Goal: Task Accomplishment & Management: Use online tool/utility

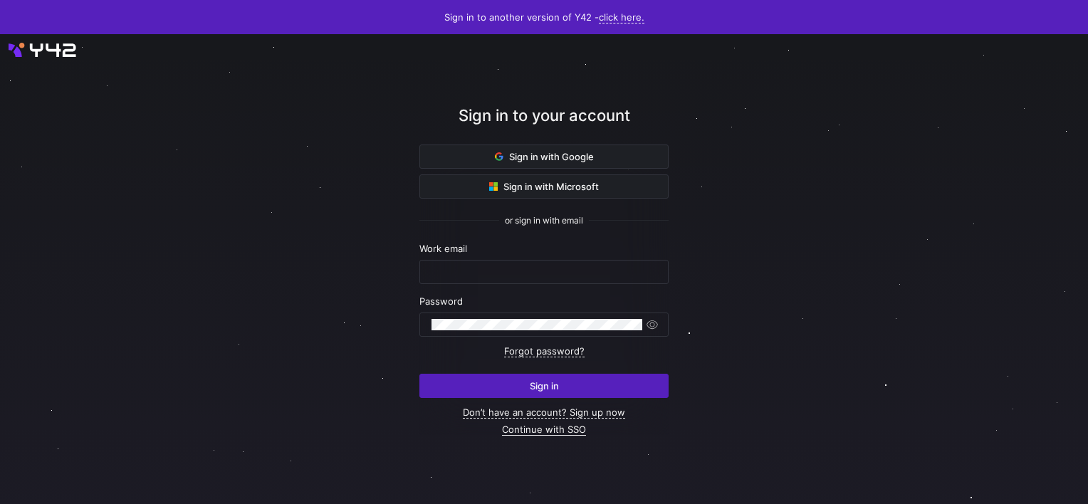
click at [516, 426] on link "Continue with SSO" at bounding box center [544, 430] width 84 height 12
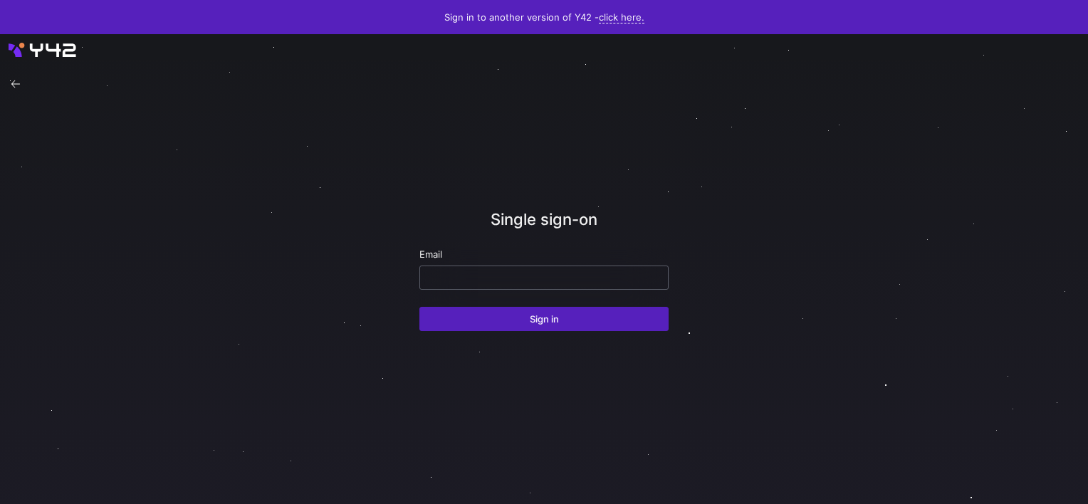
click at [481, 278] on input "email" at bounding box center [544, 277] width 225 height 11
type input "E"
click at [419, 307] on button "Sign in" at bounding box center [543, 319] width 249 height 24
drag, startPoint x: 547, startPoint y: 277, endPoint x: 232, endPoint y: 246, distance: 316.4
click at [232, 247] on div "Single sign-on Email cmendeco@gmail.com No IDPs found for this email Sign in" at bounding box center [544, 269] width 1088 height 470
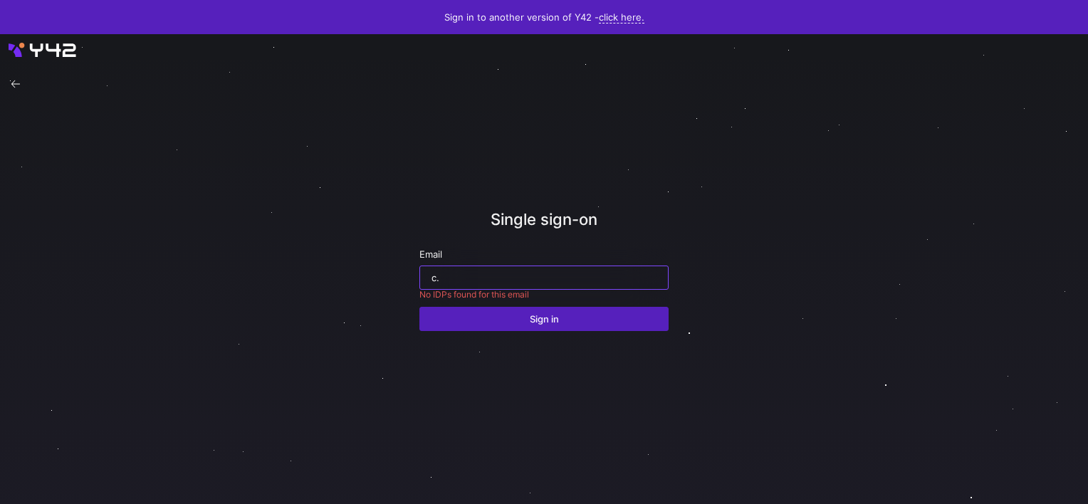
type input "c"
type input "carlos.conde@juvare.com"
click at [419, 307] on button "Sign in" at bounding box center [543, 319] width 249 height 24
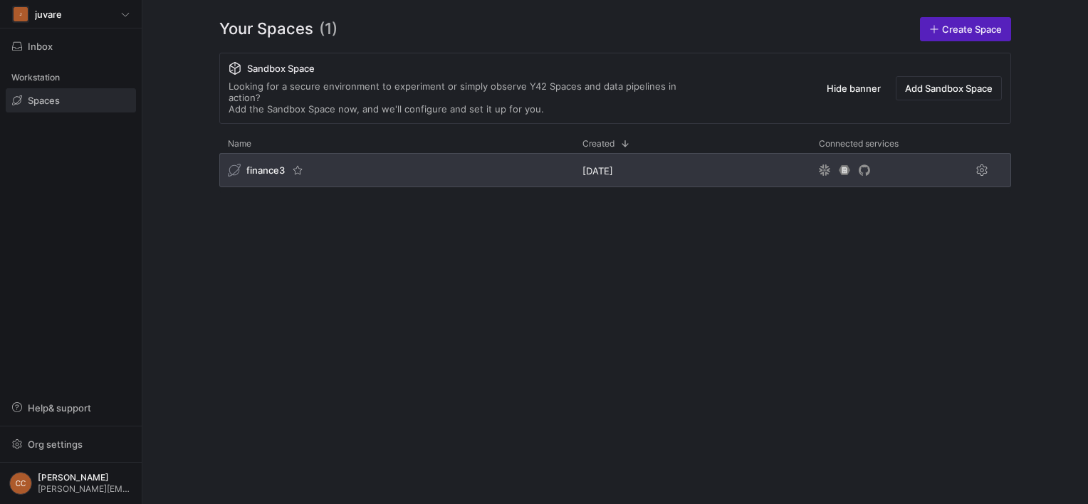
click at [258, 165] on span "finance3" at bounding box center [265, 170] width 38 height 11
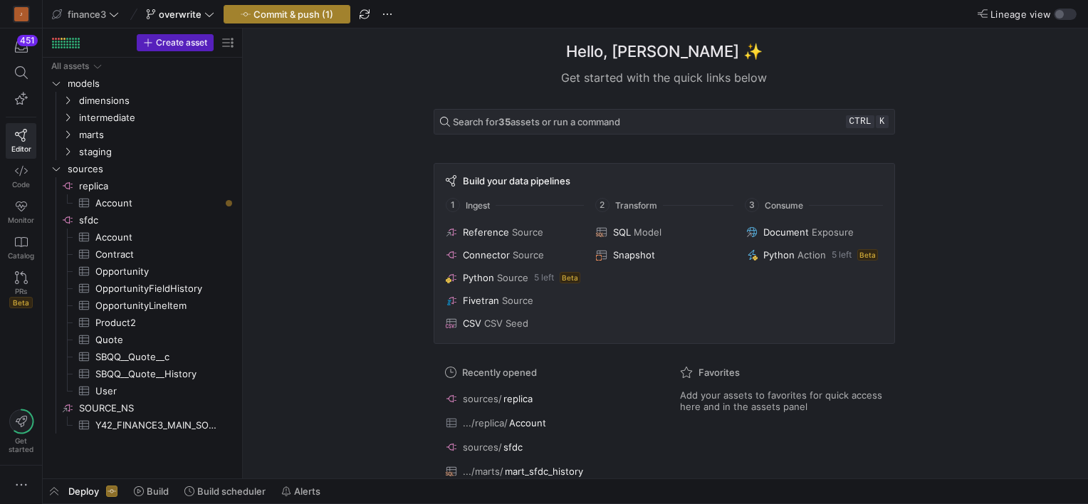
click at [289, 9] on span "Commit & push (1)" at bounding box center [294, 14] width 80 height 11
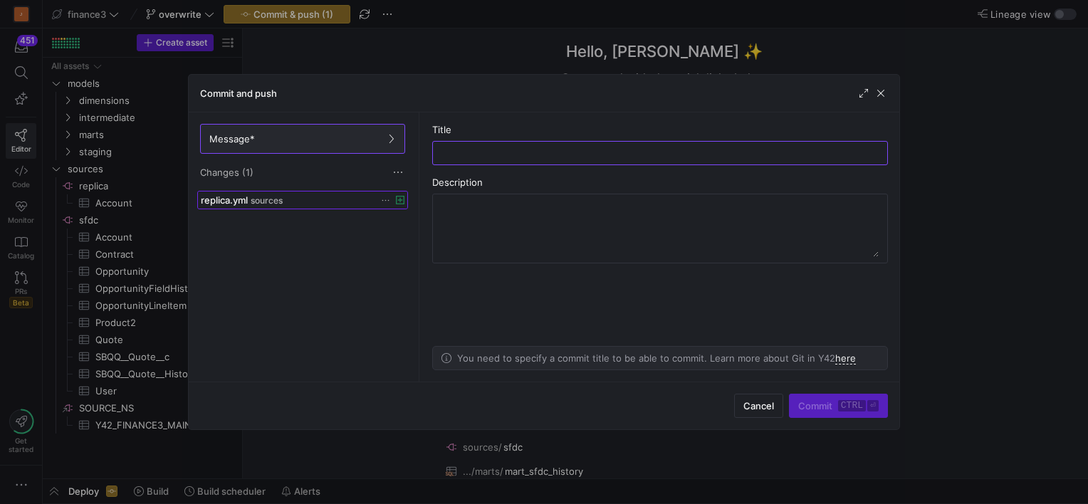
click at [264, 202] on span "sources" at bounding box center [267, 201] width 32 height 10
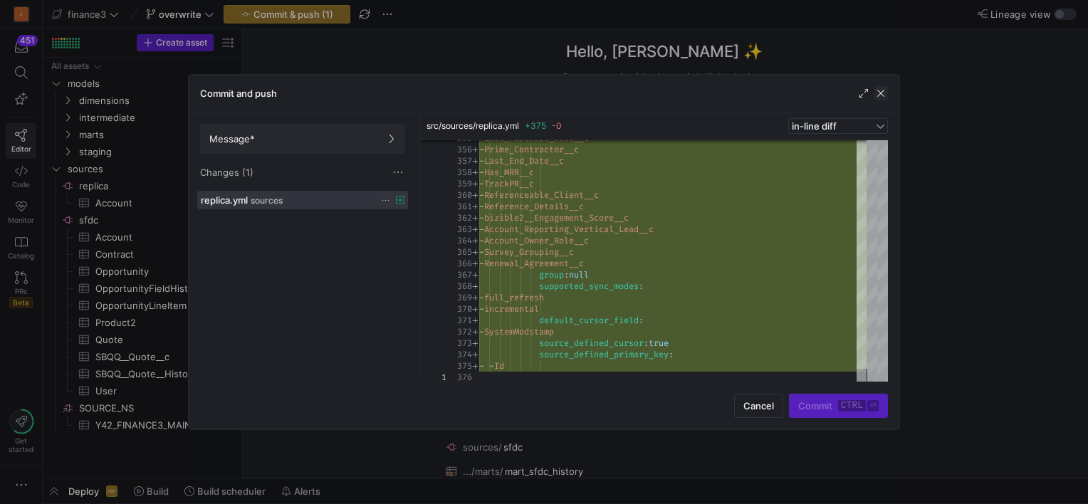
click at [883, 89] on span "button" at bounding box center [881, 93] width 14 height 14
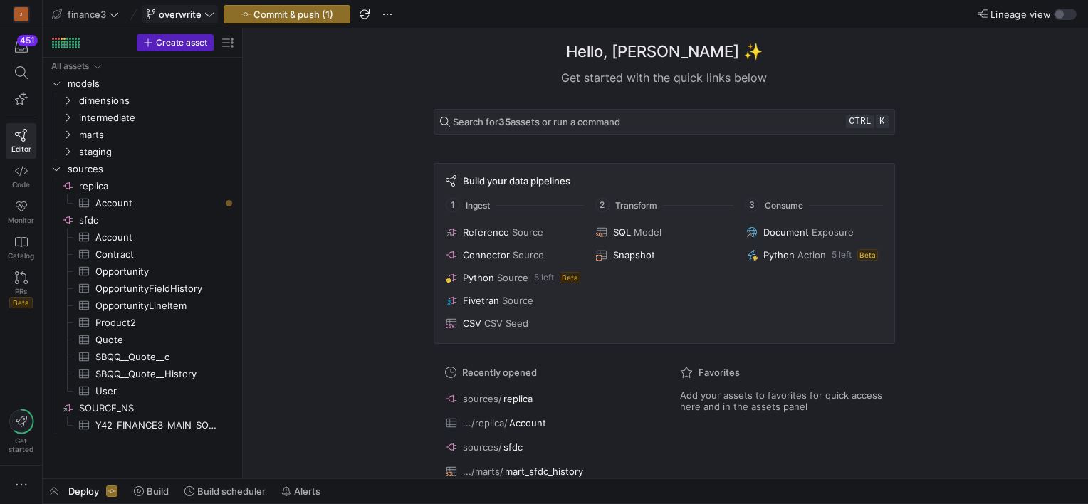
click at [189, 12] on span "overwrite" at bounding box center [180, 14] width 43 height 11
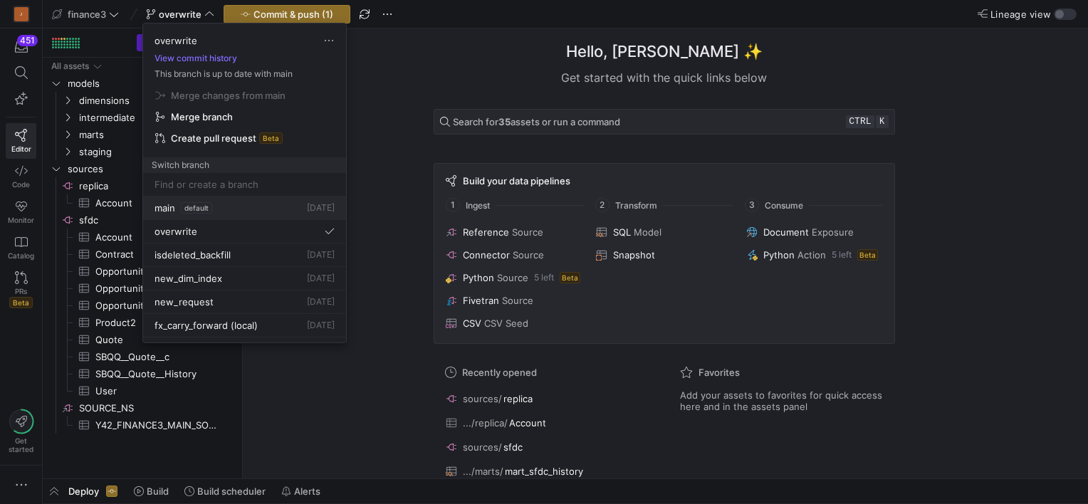
click at [159, 211] on span "main" at bounding box center [165, 207] width 21 height 11
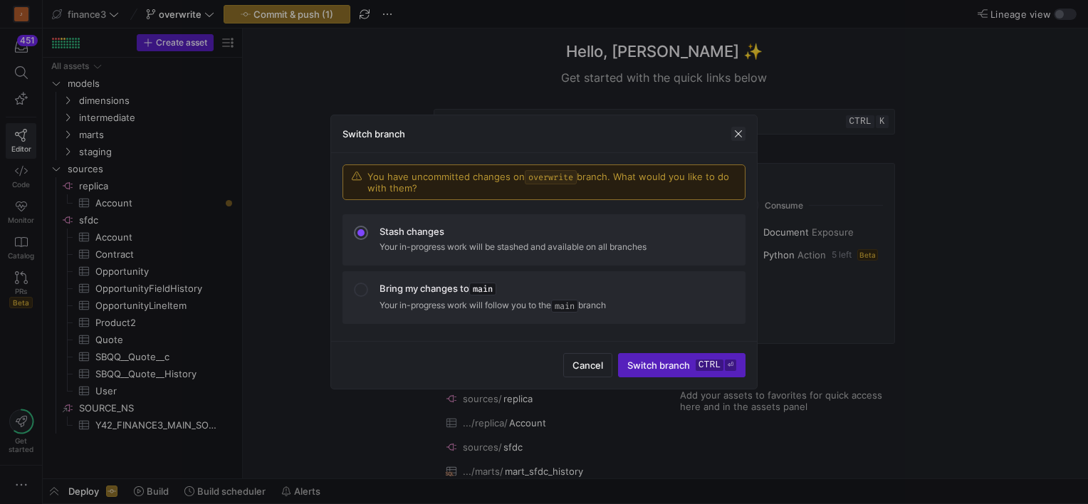
click at [736, 133] on span "button" at bounding box center [738, 134] width 14 height 14
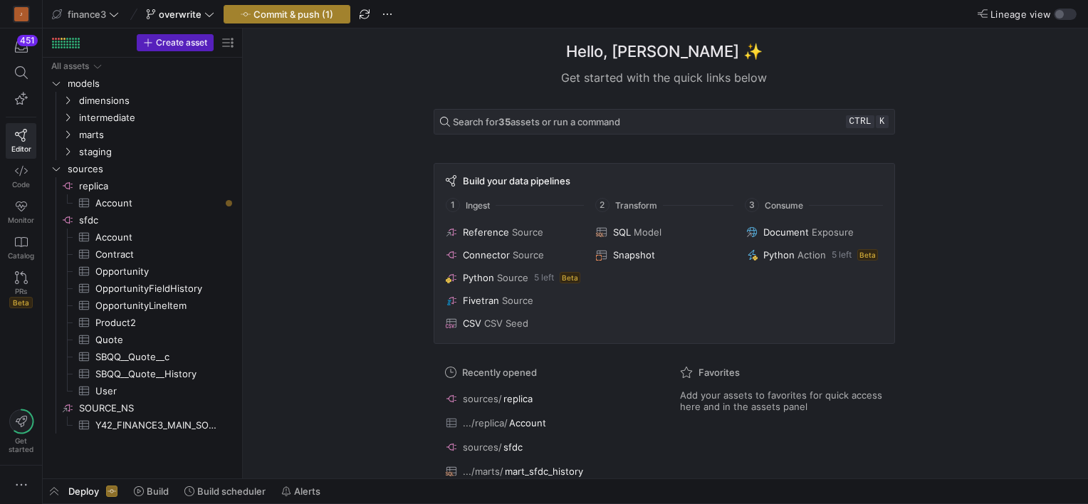
click at [302, 19] on span "Commit & push (1)" at bounding box center [294, 14] width 80 height 11
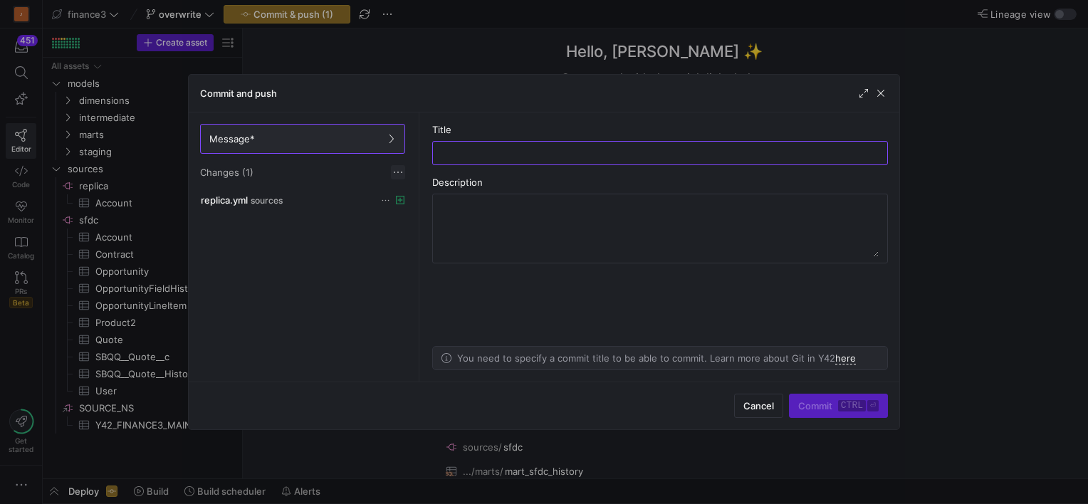
click at [399, 174] on span at bounding box center [398, 172] width 14 height 14
click at [439, 221] on button "Discard all changes" at bounding box center [450, 214] width 116 height 23
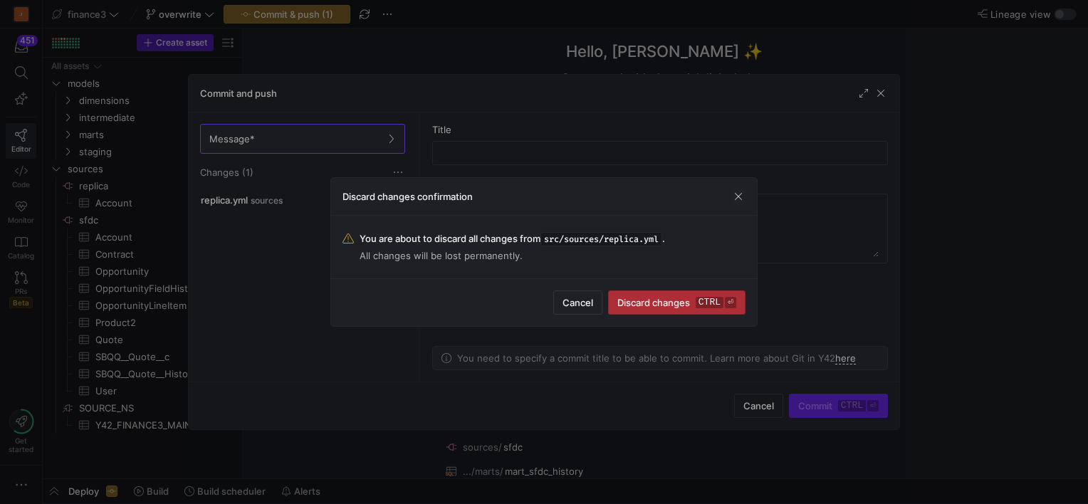
click at [654, 311] on span "submit" at bounding box center [677, 302] width 136 height 23
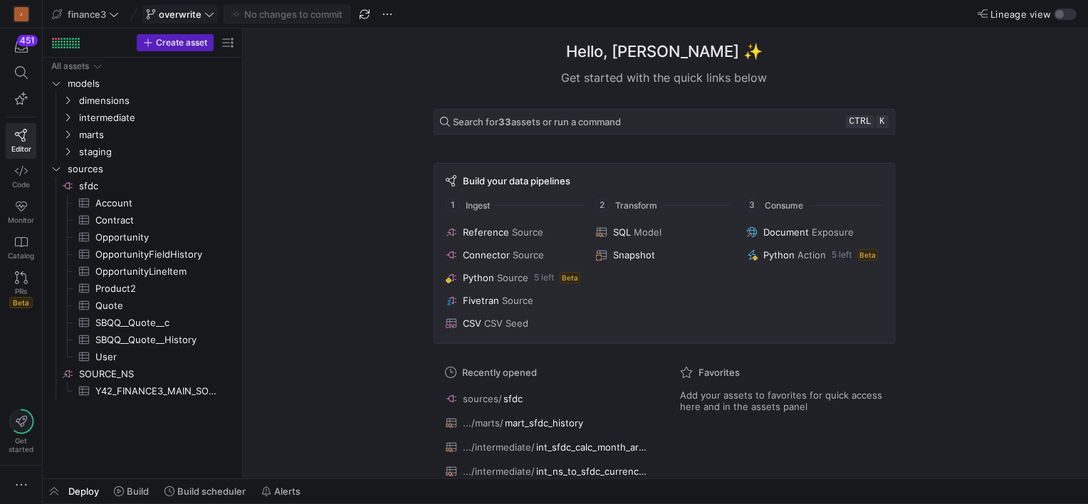
click at [191, 14] on span "overwrite" at bounding box center [180, 14] width 43 height 11
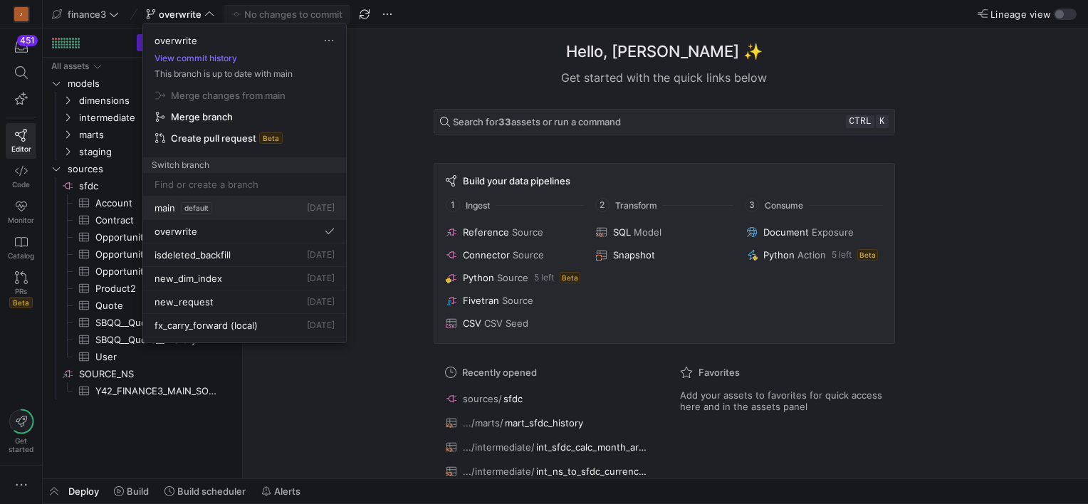
click at [216, 208] on div "main default 3 days ago" at bounding box center [245, 207] width 180 height 11
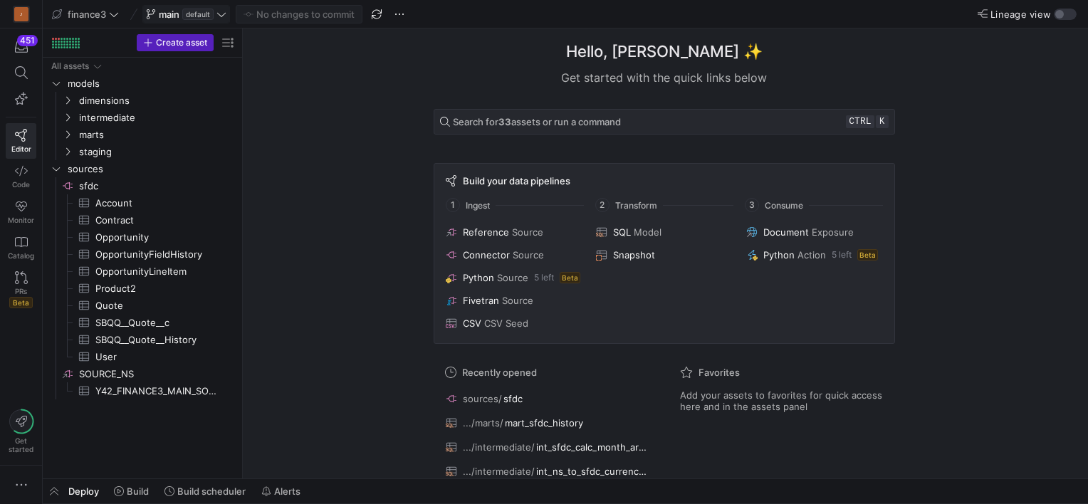
click at [205, 11] on span "default" at bounding box center [197, 14] width 31 height 11
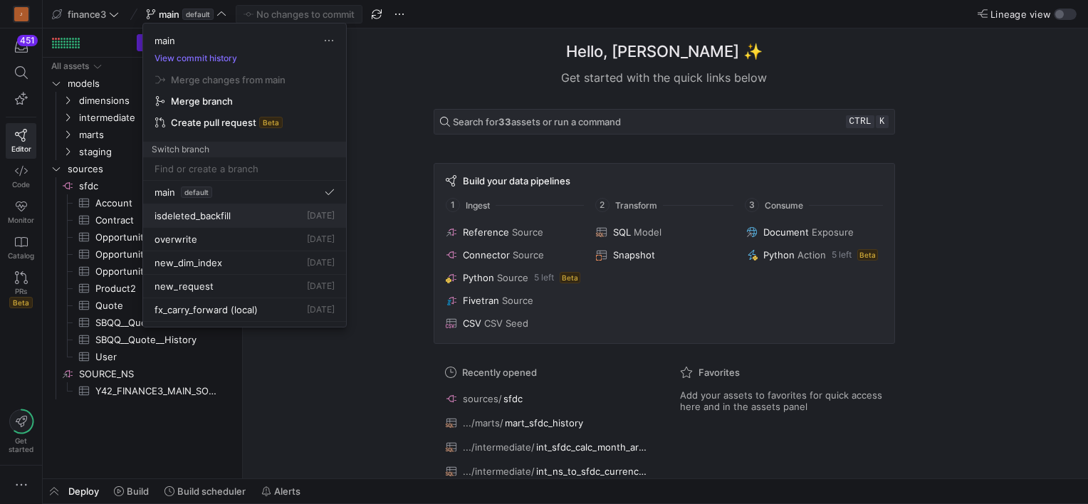
click at [231, 214] on div "isdeleted_backfill 3 days ago" at bounding box center [245, 215] width 180 height 11
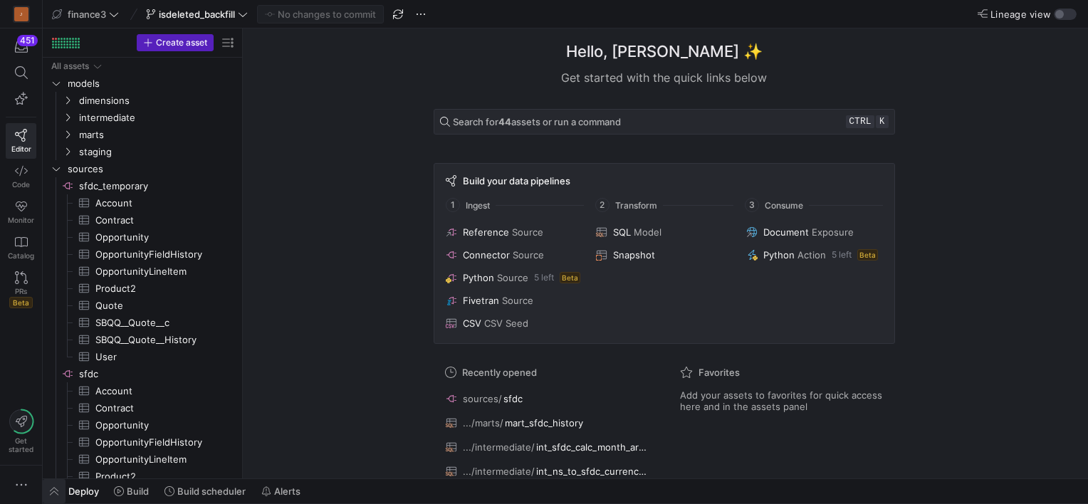
click at [53, 492] on span "button" at bounding box center [54, 491] width 23 height 24
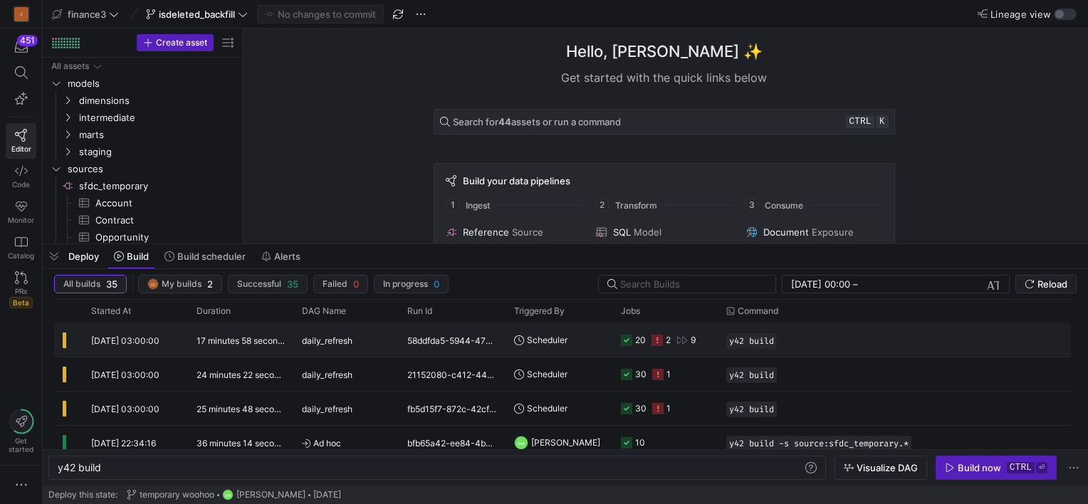
click at [580, 336] on y42-orchestration-triggered-by "Scheduler" at bounding box center [559, 340] width 90 height 32
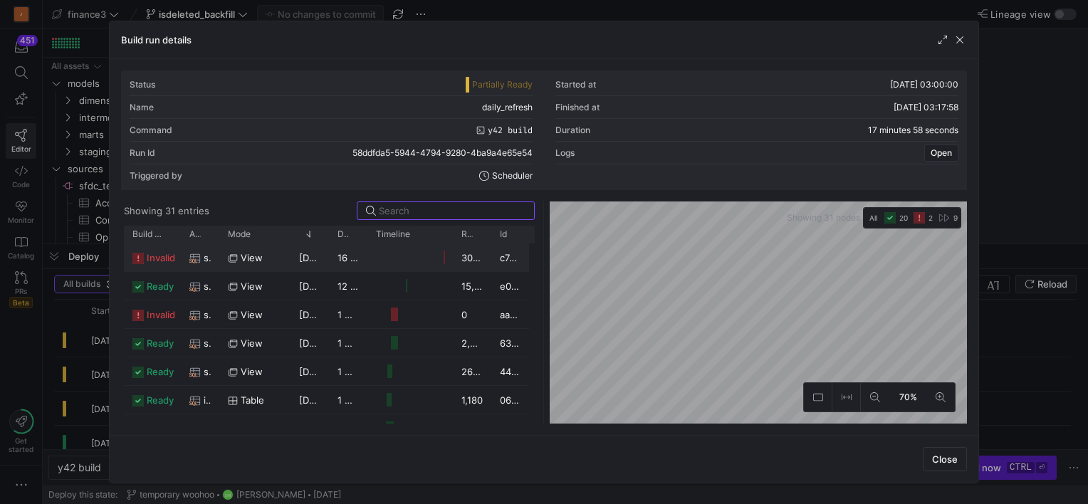
click at [154, 264] on span "invalid" at bounding box center [161, 258] width 28 height 28
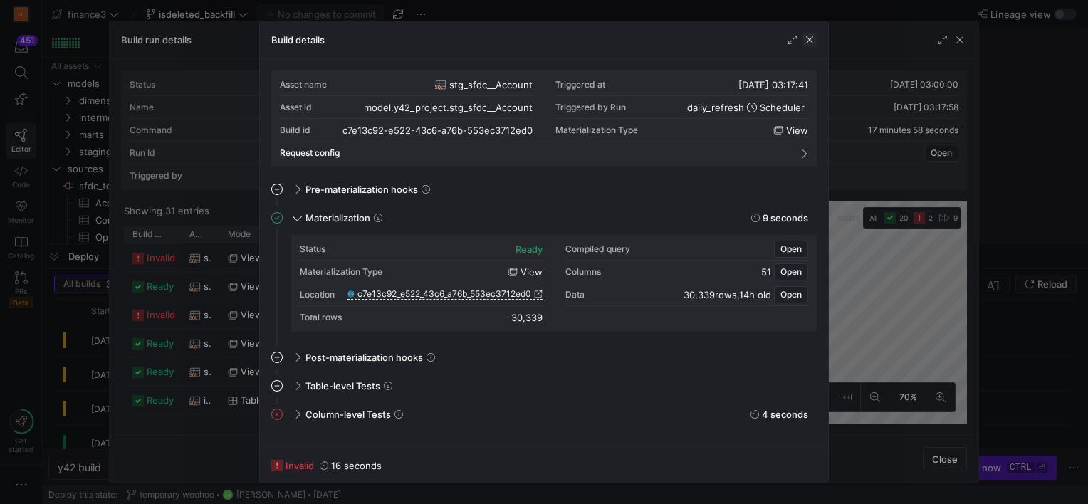
click at [811, 37] on span "button" at bounding box center [810, 40] width 14 height 14
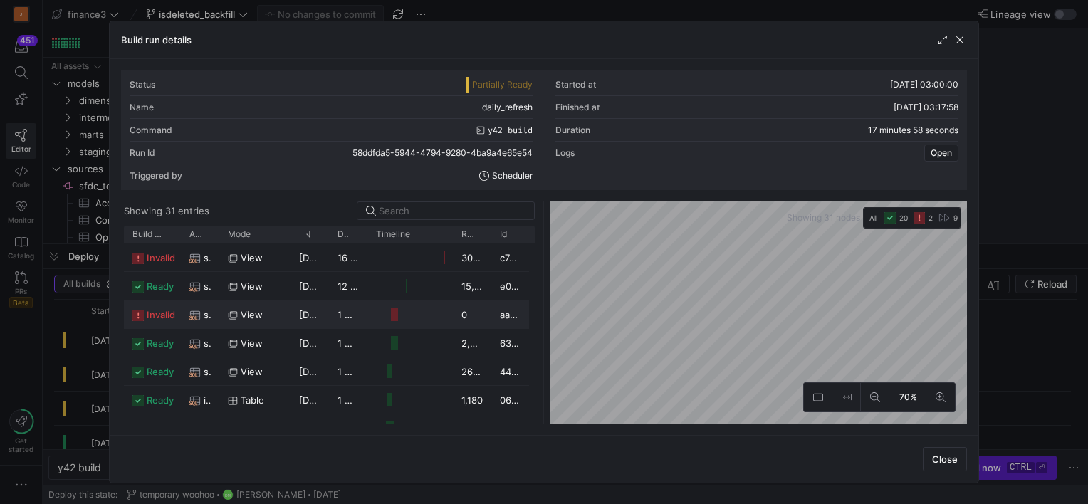
click at [152, 316] on span "invalid" at bounding box center [161, 315] width 28 height 28
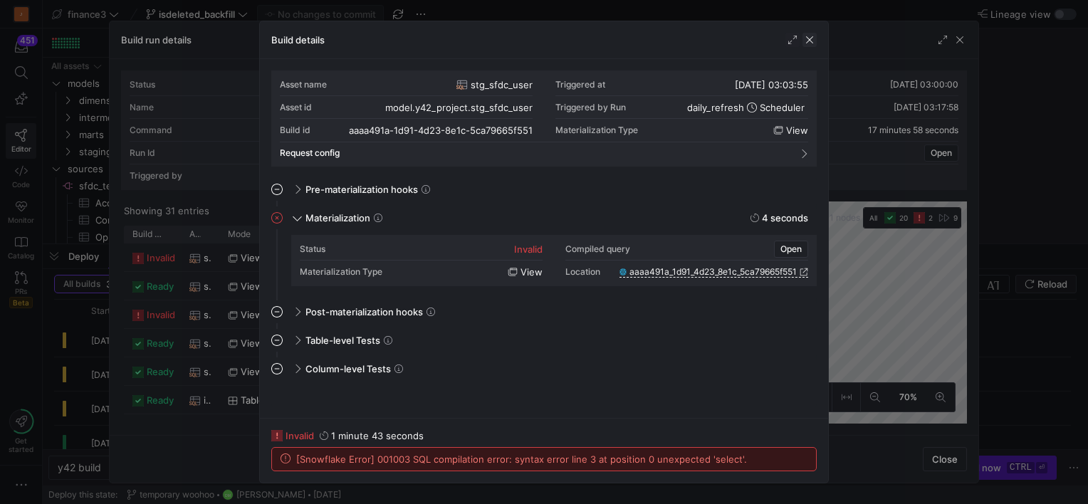
click at [812, 38] on span "button" at bounding box center [810, 40] width 14 height 14
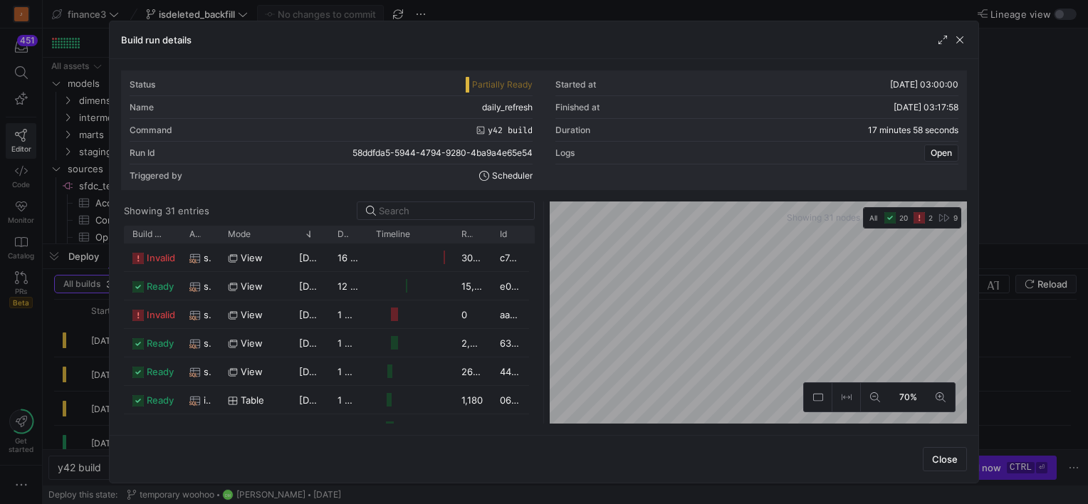
click at [622, 196] on div "Status Partially Ready Started at 19/09/25, 03:00:00 Name daily_refresh Finishe…" at bounding box center [544, 247] width 846 height 353
click at [849, 459] on div "Build run details Status Partially Ready Started at 19/09/25, 03:00:00 Name dai…" at bounding box center [544, 252] width 870 height 463
click at [815, 407] on div "70%" at bounding box center [758, 313] width 417 height 222
click at [961, 38] on span "button" at bounding box center [960, 40] width 14 height 14
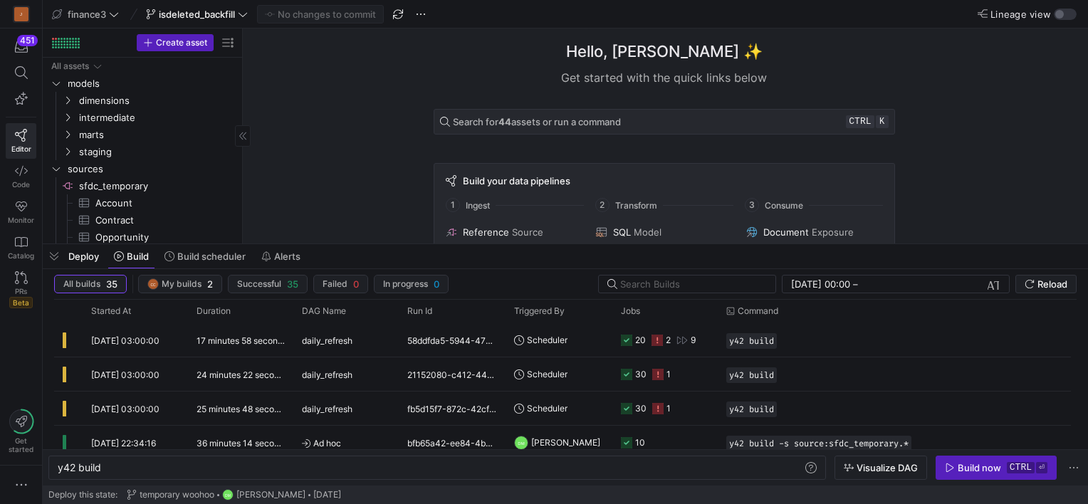
click at [53, 254] on span "button" at bounding box center [54, 256] width 23 height 24
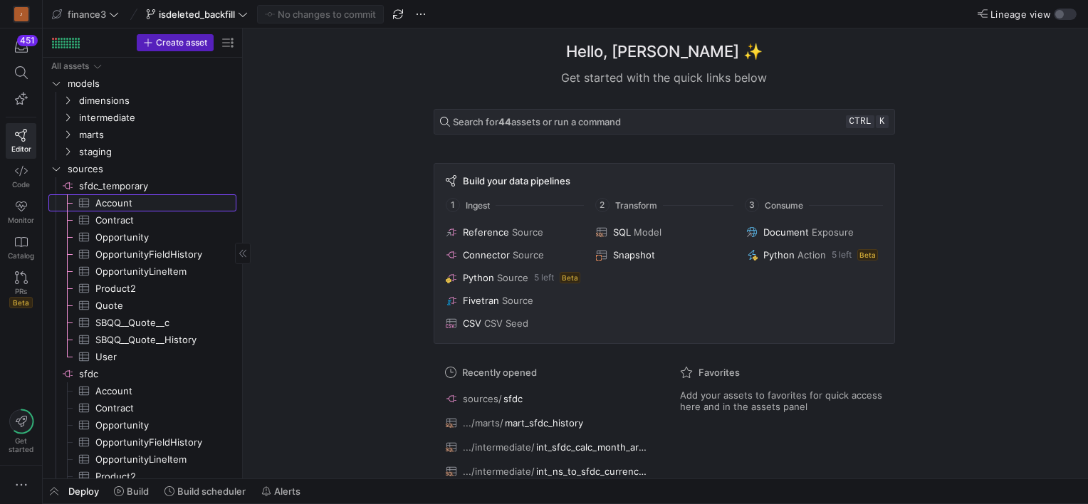
click at [123, 197] on span "Account​​​​​​​​​" at bounding box center [157, 203] width 125 height 16
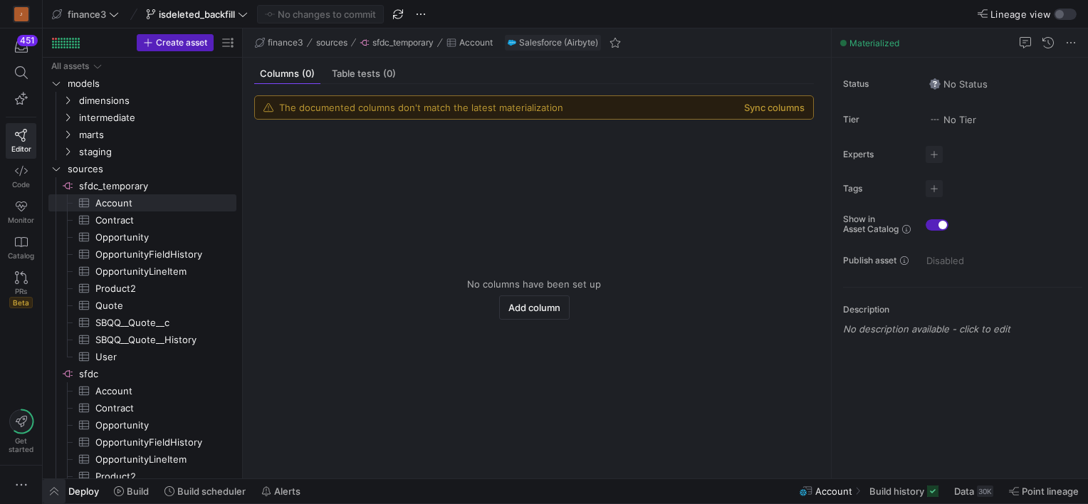
click at [49, 491] on span "button" at bounding box center [54, 491] width 23 height 24
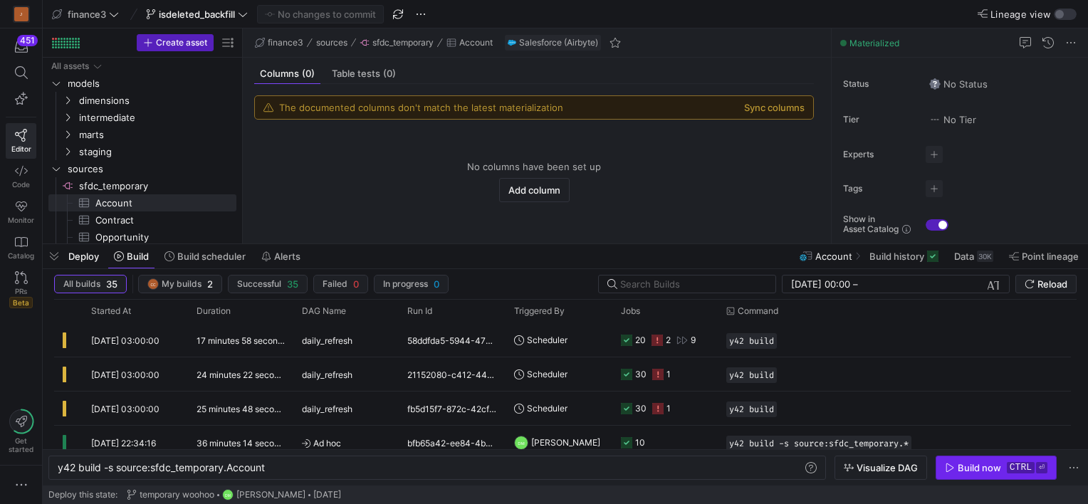
click at [955, 466] on icon "button" at bounding box center [950, 468] width 10 height 10
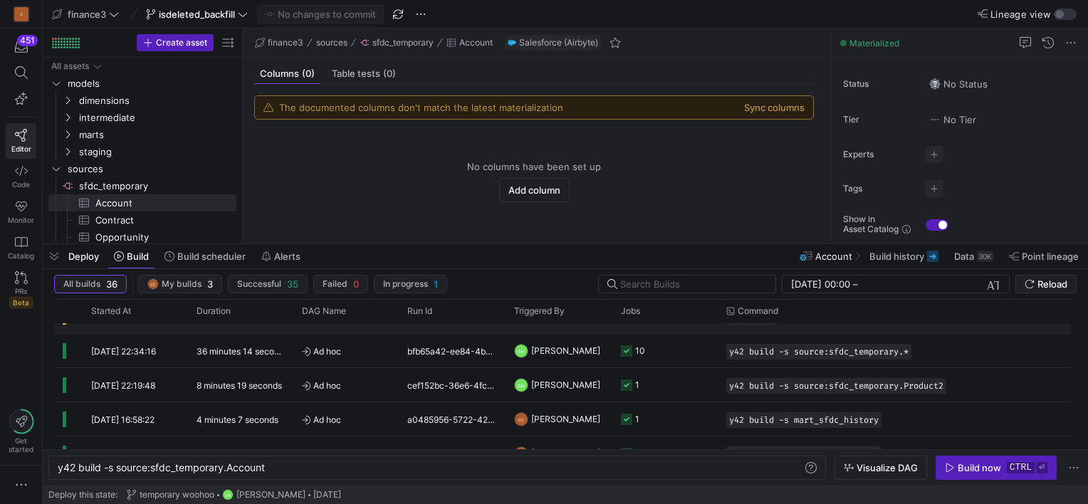
scroll to position [71, 0]
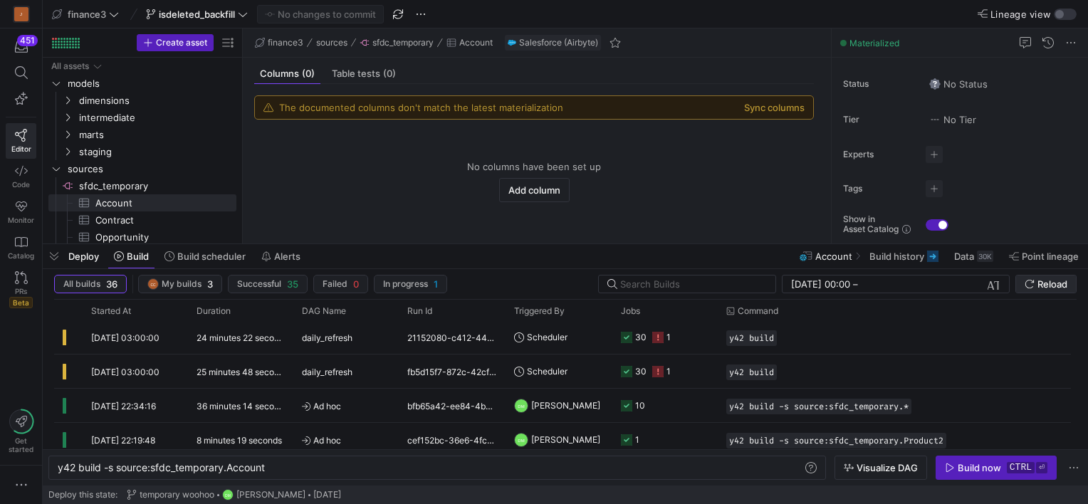
click at [1041, 282] on span "Reload" at bounding box center [1053, 283] width 30 height 11
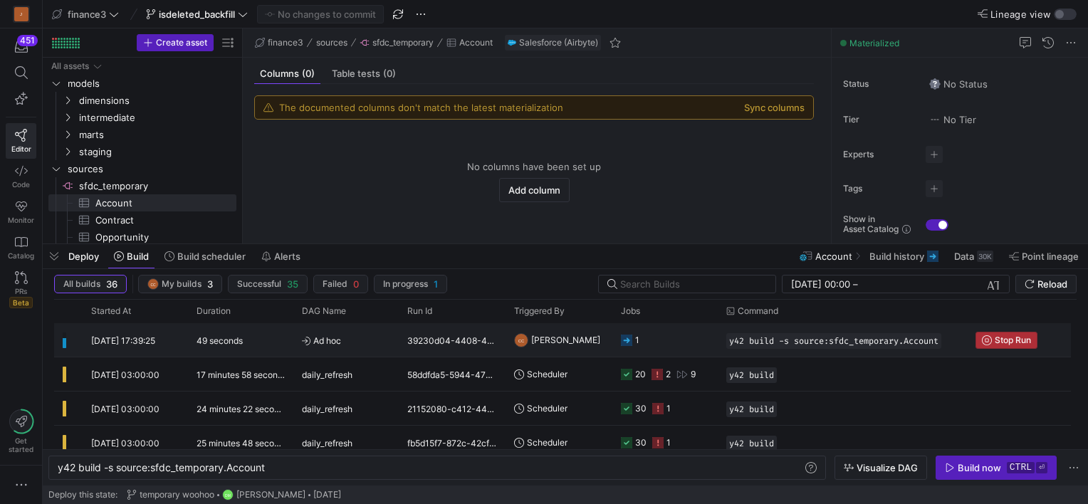
click at [1015, 338] on span "Stop Run" at bounding box center [1013, 340] width 36 height 10
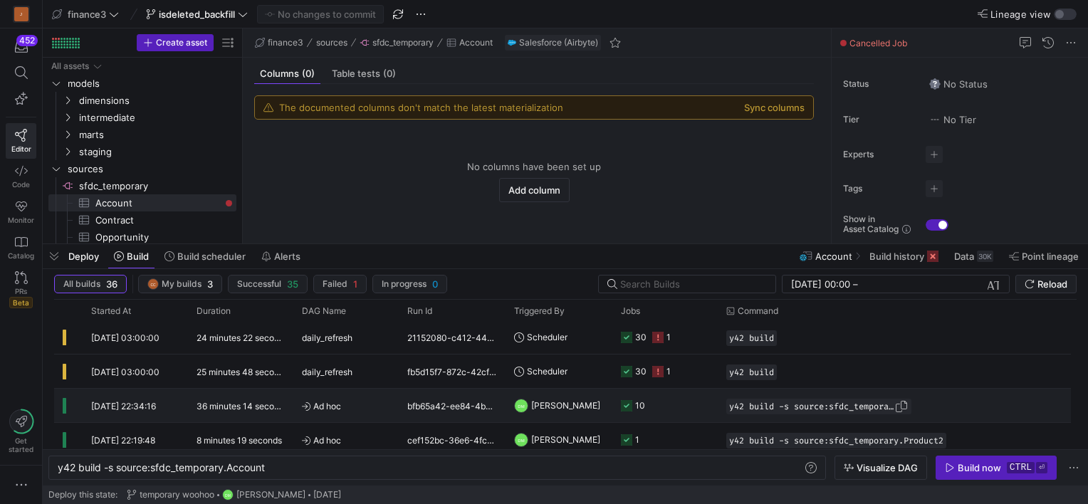
click at [762, 409] on span "y42 build -s source:sfdc_temporary.*" at bounding box center [811, 407] width 165 height 10
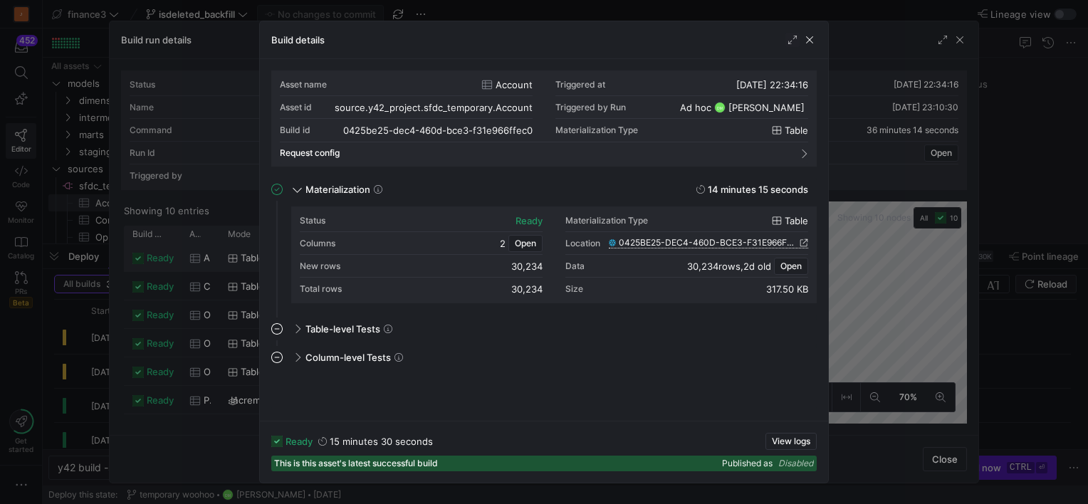
click at [650, 242] on span "0425BE25-DEC4-460D-BCE3-F31E966FFEC0" at bounding box center [708, 243] width 178 height 10
click at [521, 245] on span "Open" at bounding box center [525, 244] width 21 height 10
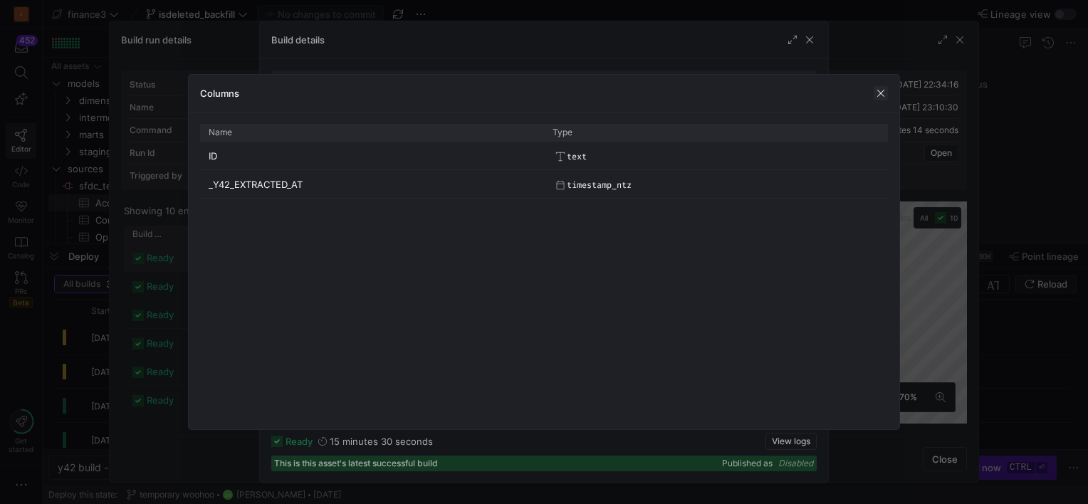
click at [883, 93] on span "button" at bounding box center [881, 93] width 14 height 14
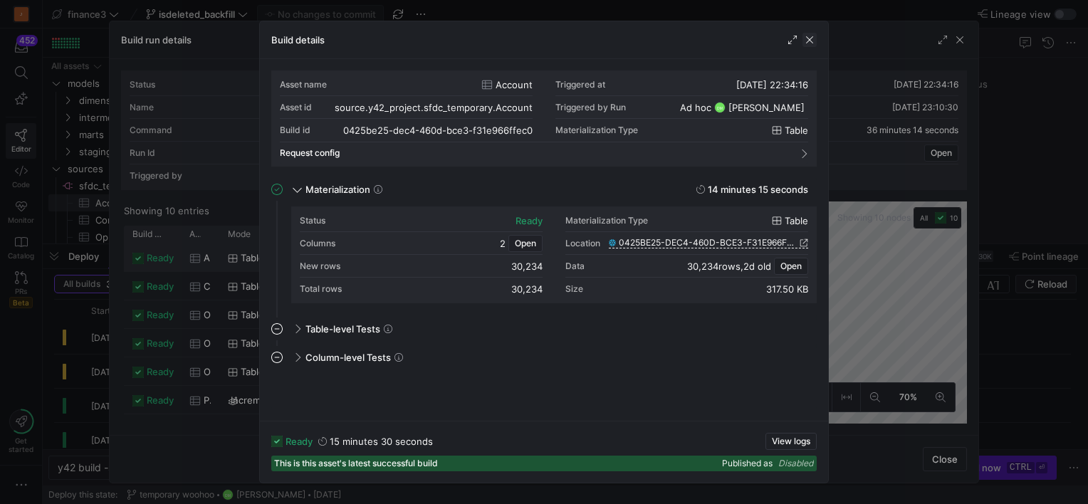
click at [810, 38] on span "button" at bounding box center [810, 40] width 14 height 14
click at [522, 236] on span "button" at bounding box center [525, 244] width 33 height 16
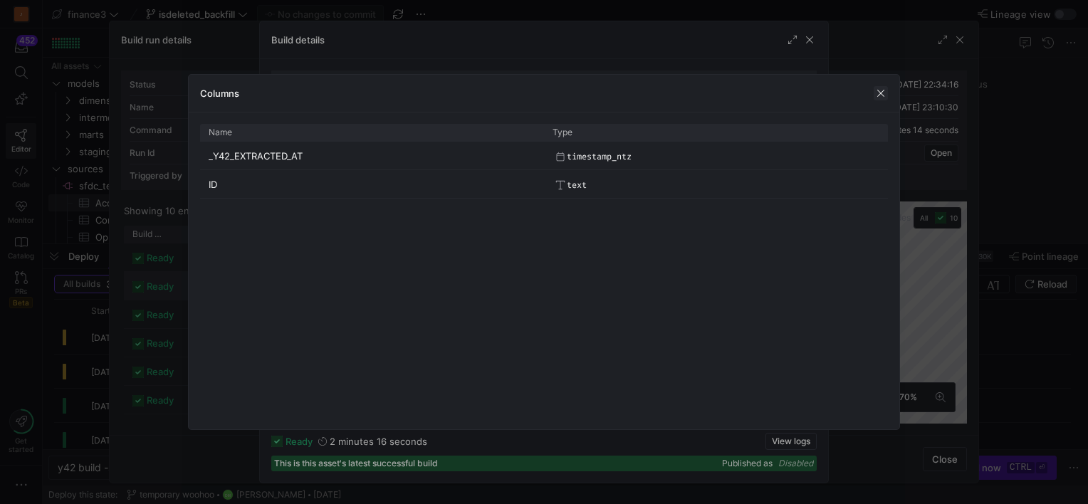
click at [884, 88] on span "button" at bounding box center [881, 93] width 14 height 14
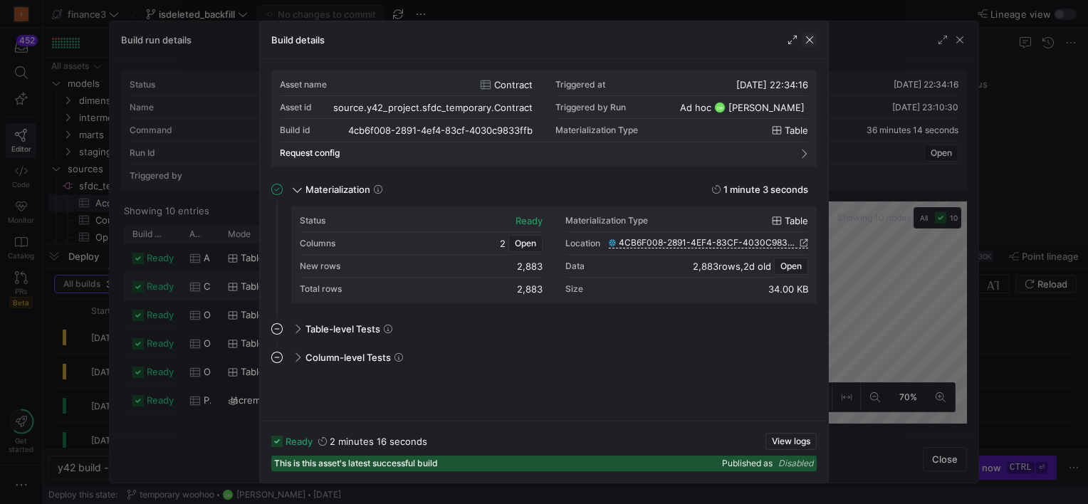
click at [808, 38] on span "button" at bounding box center [810, 40] width 14 height 14
click at [518, 243] on span "Open" at bounding box center [525, 244] width 21 height 10
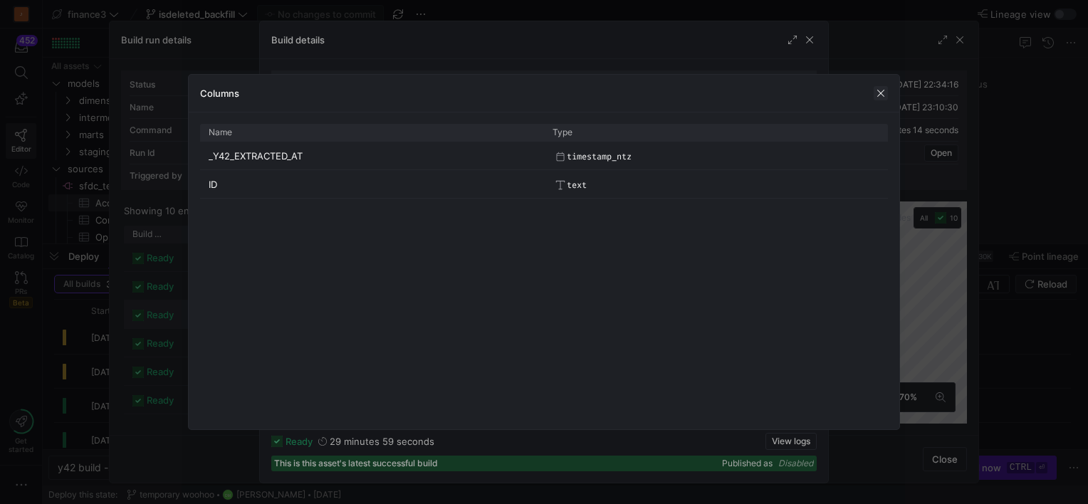
click at [883, 95] on span "button" at bounding box center [881, 93] width 14 height 14
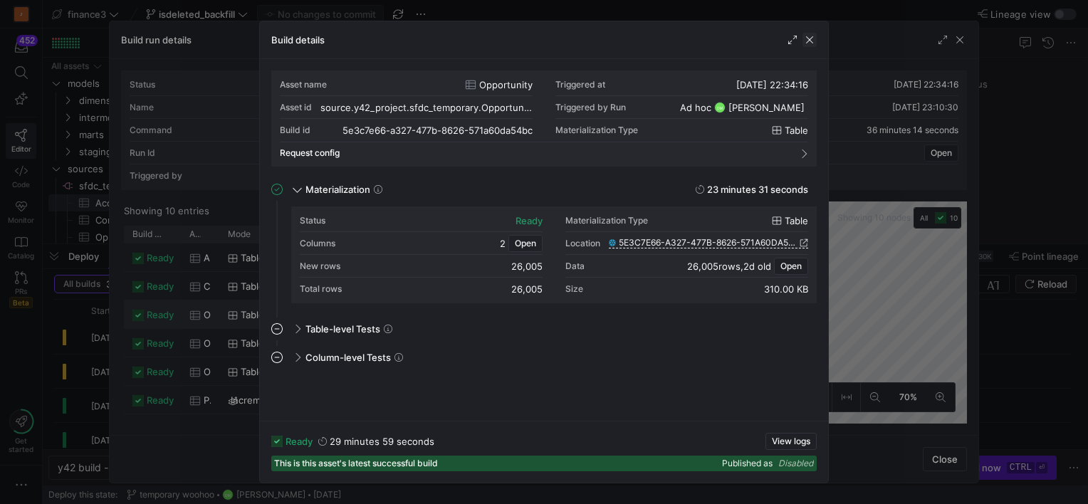
click at [808, 39] on span "button" at bounding box center [810, 40] width 14 height 14
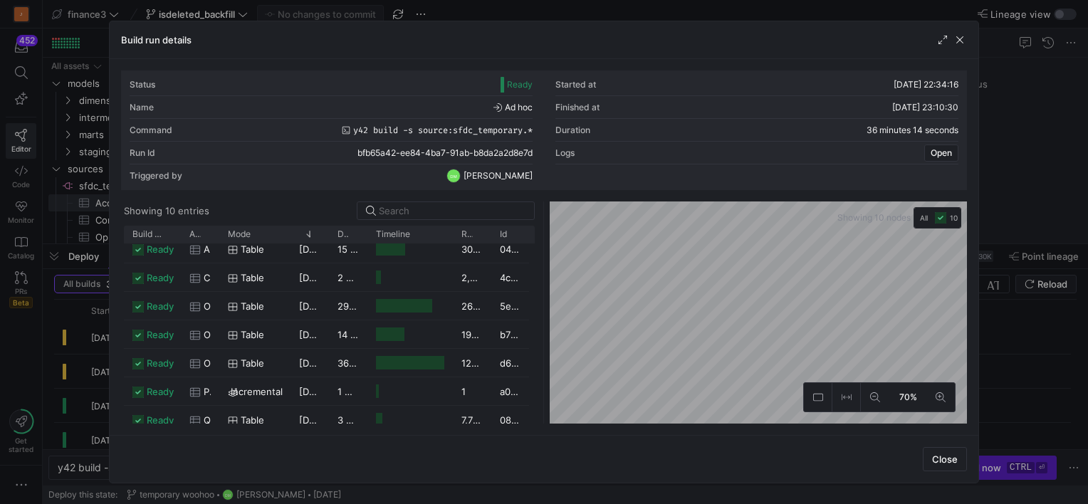
scroll to position [0, 0]
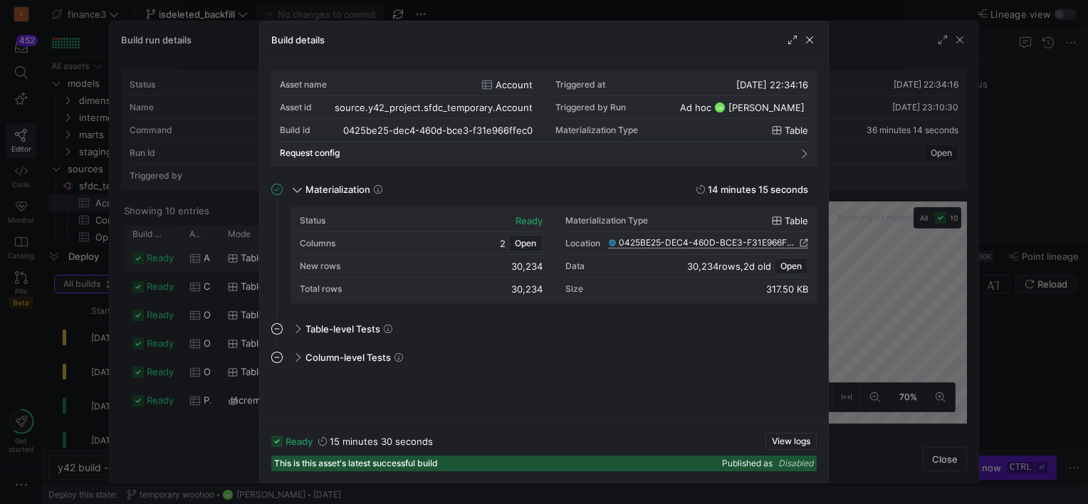
click at [638, 239] on span "0425BE25-DEC4-460D-BCE3-F31E966FFEC0" at bounding box center [708, 243] width 178 height 10
click at [808, 37] on span "button" at bounding box center [810, 40] width 14 height 14
click at [745, 239] on span "4CB6F008-2891-4EF4-83CF-4030C9833FFB" at bounding box center [708, 243] width 178 height 10
click at [812, 40] on span "button" at bounding box center [810, 40] width 14 height 14
click at [810, 38] on span "button" at bounding box center [810, 40] width 14 height 14
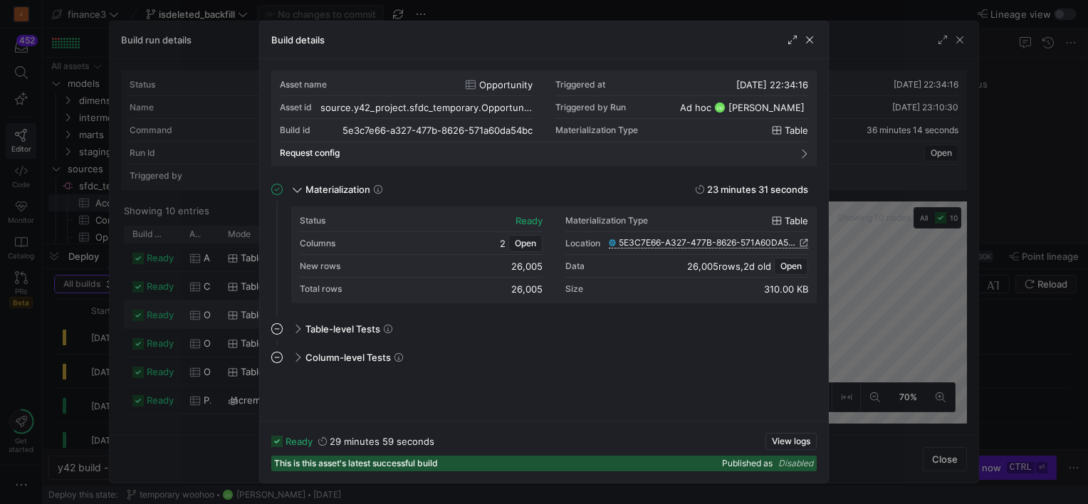
click at [684, 245] on span "5E3C7E66-A327-477B-8626-571A60DA54BC" at bounding box center [708, 243] width 178 height 10
click at [809, 38] on span "button" at bounding box center [810, 40] width 14 height 14
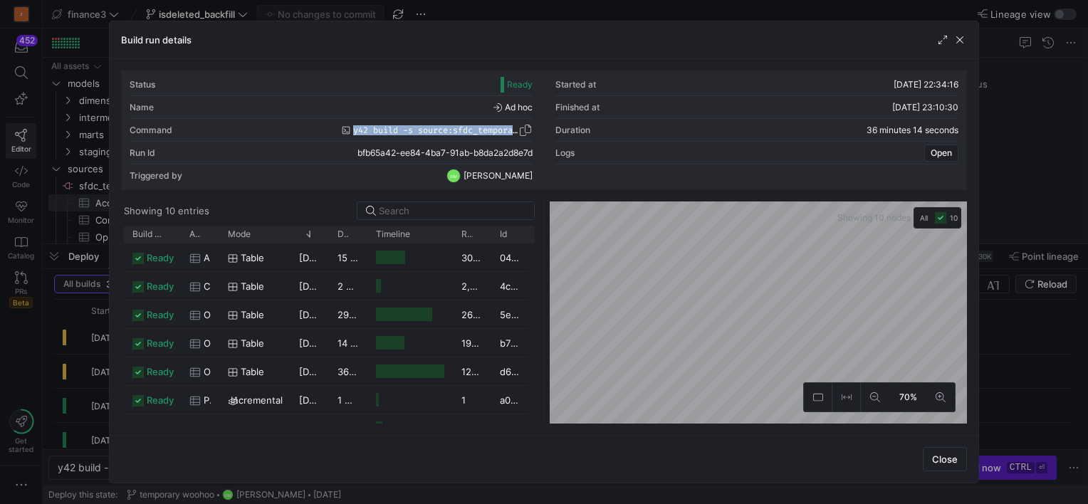
drag, startPoint x: 536, startPoint y: 128, endPoint x: 350, endPoint y: 131, distance: 185.9
click at [350, 131] on div "Status Ready Started at 16/09/25, 22:34:16 Name Ad hoc Finished at 16/09/25, 23…" at bounding box center [544, 130] width 829 height 114
drag, startPoint x: 350, startPoint y: 131, endPoint x: 296, endPoint y: 130, distance: 54.1
click at [296, 130] on div "Command y42 build -s source:sfdc_temporary.*" at bounding box center [331, 130] width 403 height 23
click at [530, 129] on span "button" at bounding box center [525, 130] width 14 height 14
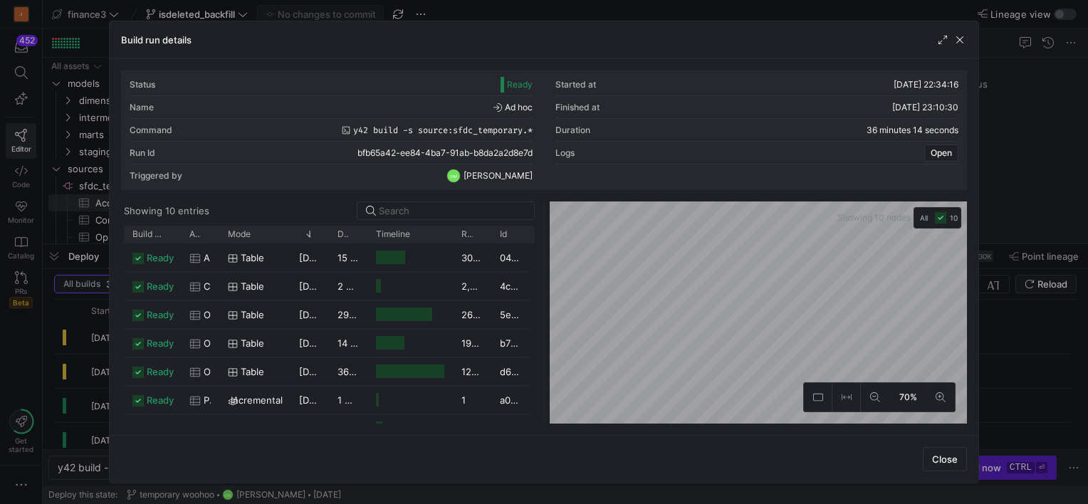
click at [957, 41] on span "button" at bounding box center [960, 40] width 14 height 14
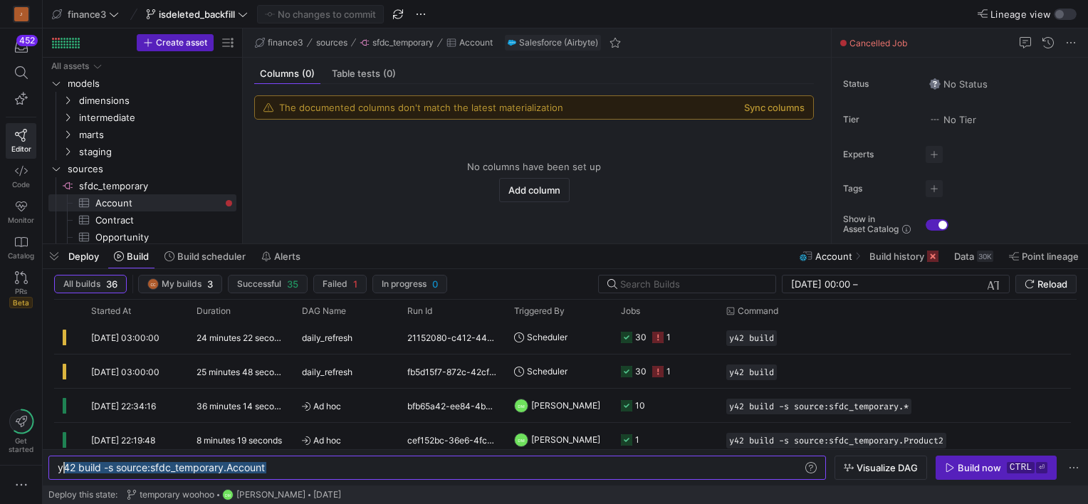
drag, startPoint x: 60, startPoint y: 458, endPoint x: 0, endPoint y: 464, distance: 60.2
click at [58, 464] on div "y42 build -s source:sfdc_temporary.Account" at bounding box center [431, 467] width 746 height 11
type textarea "y42 build -s source:sfdc_temporary.*"
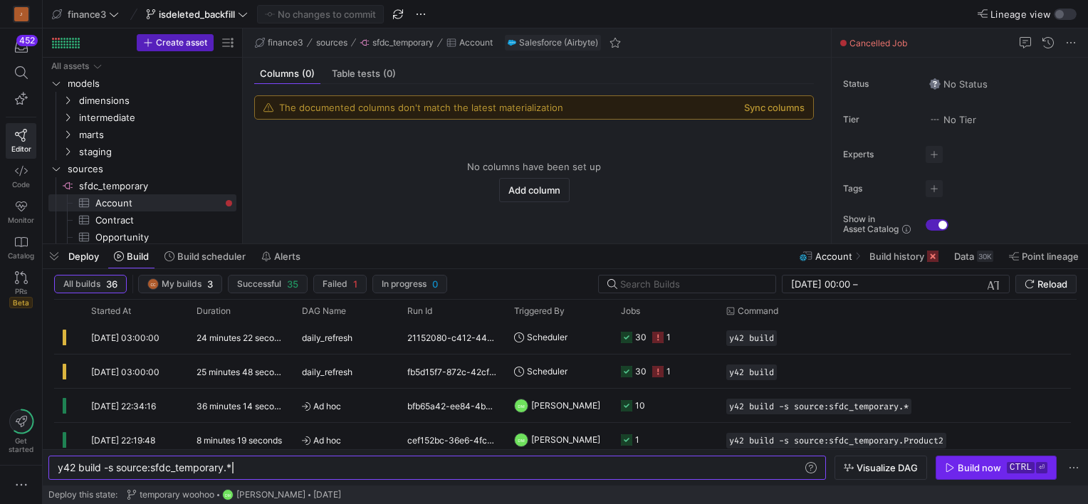
click at [969, 467] on div "Build now" at bounding box center [979, 467] width 43 height 11
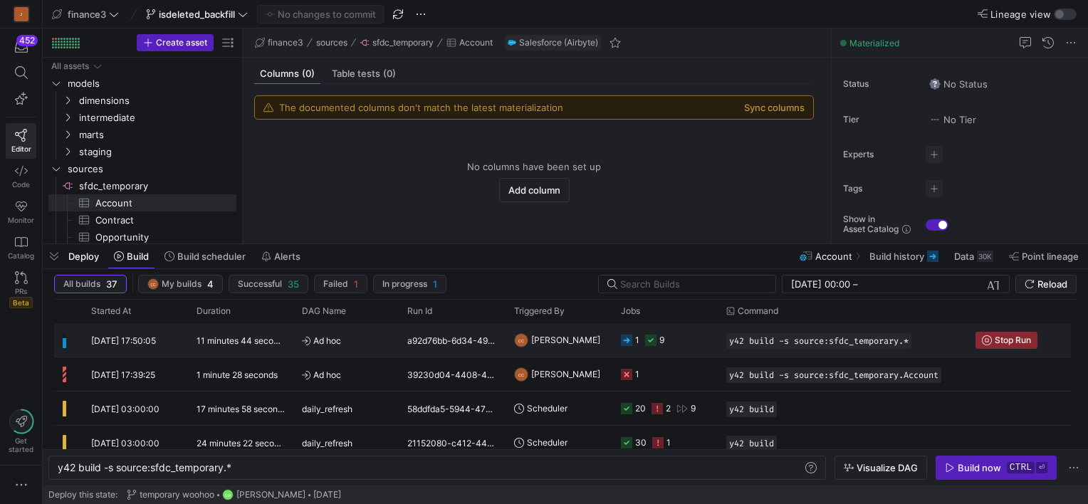
click at [647, 345] on div "9" at bounding box center [654, 339] width 19 height 33
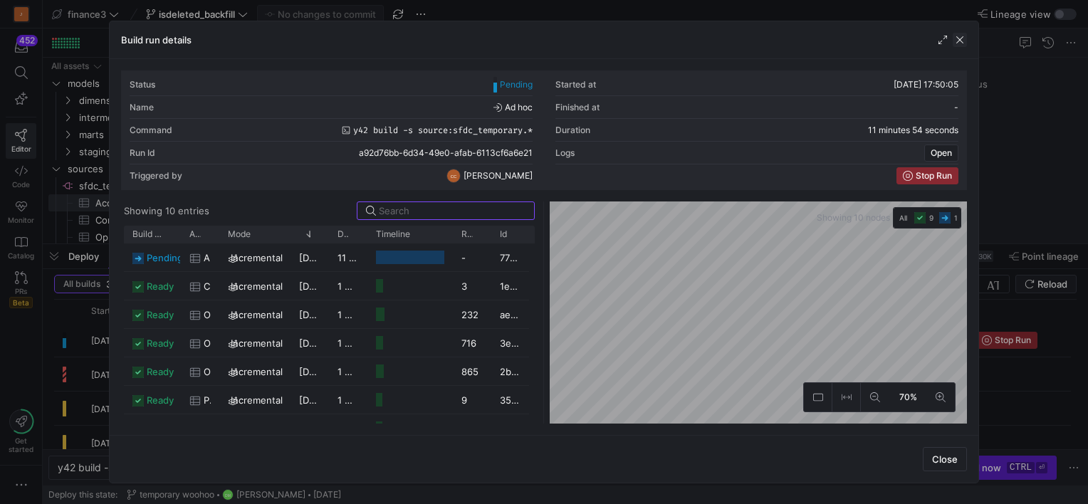
click at [961, 39] on span "button" at bounding box center [960, 40] width 14 height 14
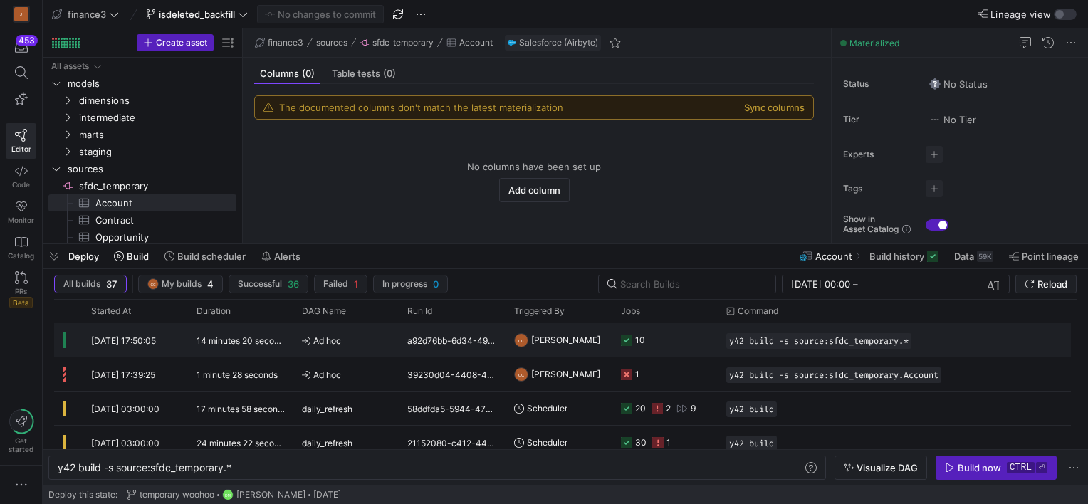
click at [624, 336] on icon "Press SPACE to select this row." at bounding box center [626, 340] width 11 height 11
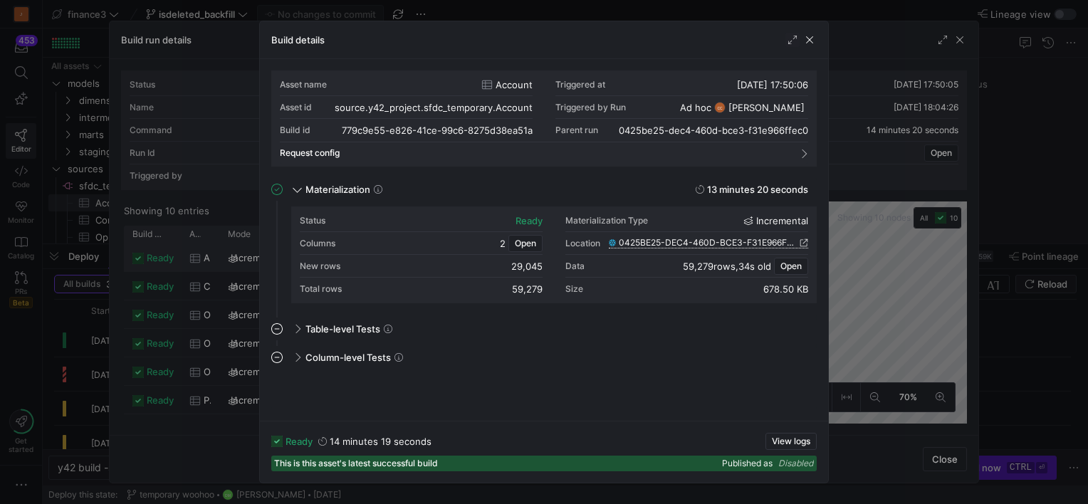
click at [656, 242] on span "0425BE25-DEC4-460D-BCE3-F31E966FFEC0" at bounding box center [708, 243] width 178 height 10
click at [806, 37] on span "button" at bounding box center [810, 40] width 14 height 14
click at [669, 242] on span "4CB6F008-2891-4EF4-83CF-4030C9833FFB" at bounding box center [708, 243] width 178 height 10
click at [808, 38] on span "button" at bounding box center [810, 40] width 14 height 14
click at [659, 239] on span "5E3C7E66-A327-477B-8626-571A60DA54BC" at bounding box center [708, 243] width 178 height 10
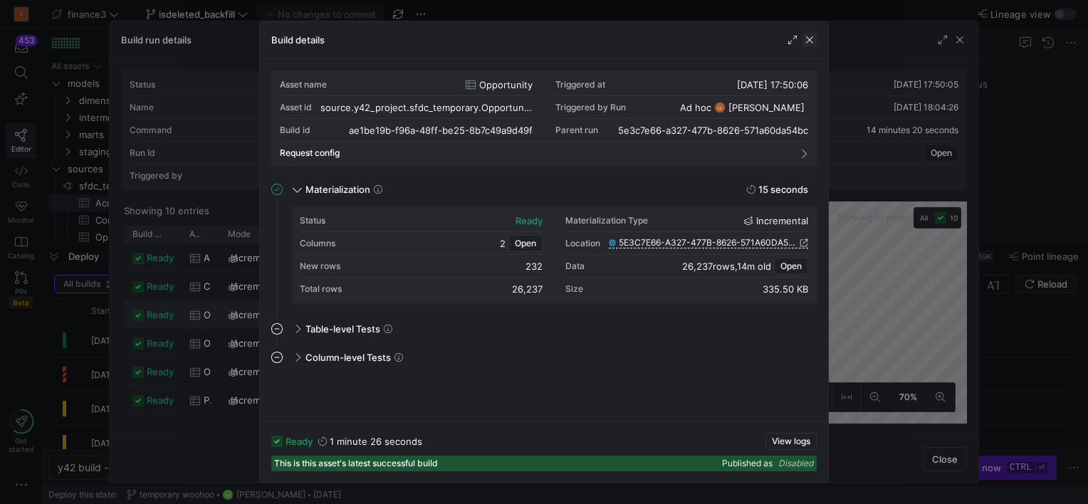
click at [813, 36] on span "button" at bounding box center [810, 40] width 14 height 14
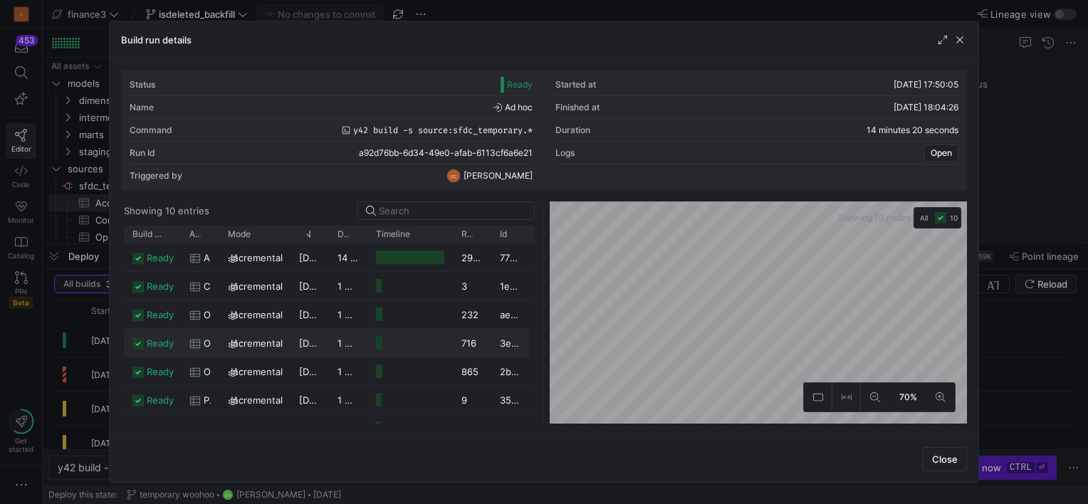
scroll to position [9, 0]
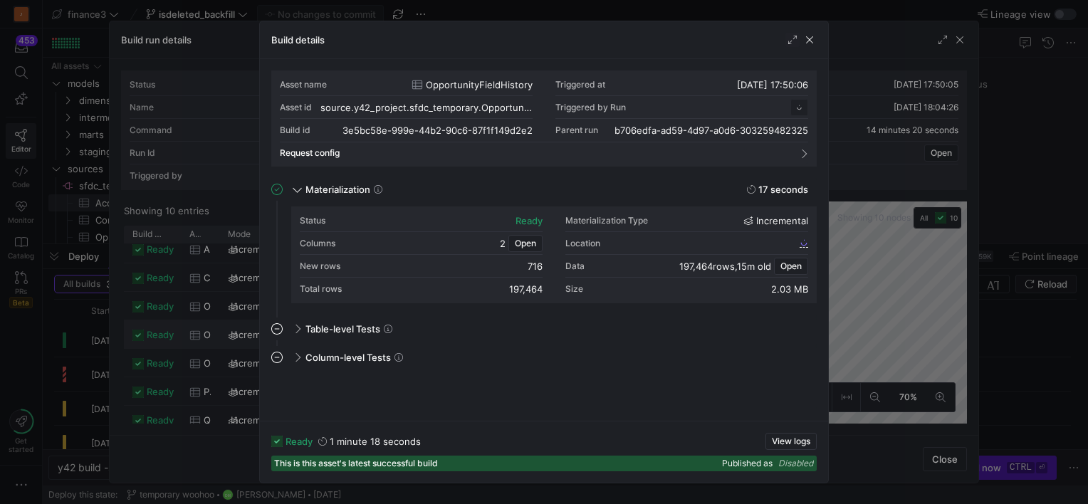
click at [489, 82] on span "OpportunityFieldHistory" at bounding box center [479, 84] width 107 height 11
click at [488, 82] on span "OpportunityFieldHistory" at bounding box center [479, 84] width 107 height 11
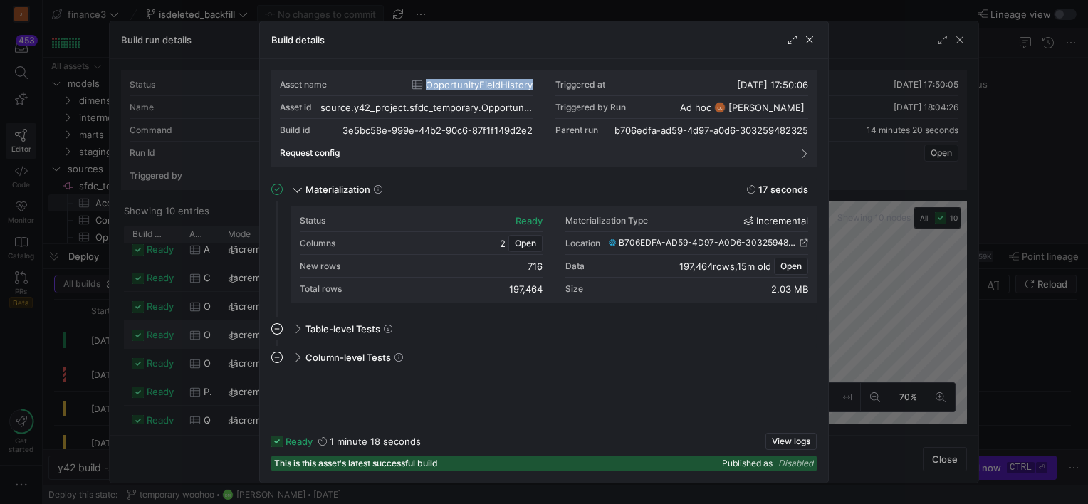
click at [488, 82] on span "OpportunityFieldHistory" at bounding box center [479, 84] width 107 height 11
copy span "OpportunityFieldHistory"
click at [763, 239] on span "B706EDFA-AD59-4D97-A0D6-303259482325" at bounding box center [708, 243] width 178 height 10
click at [809, 36] on span "button" at bounding box center [810, 40] width 14 height 14
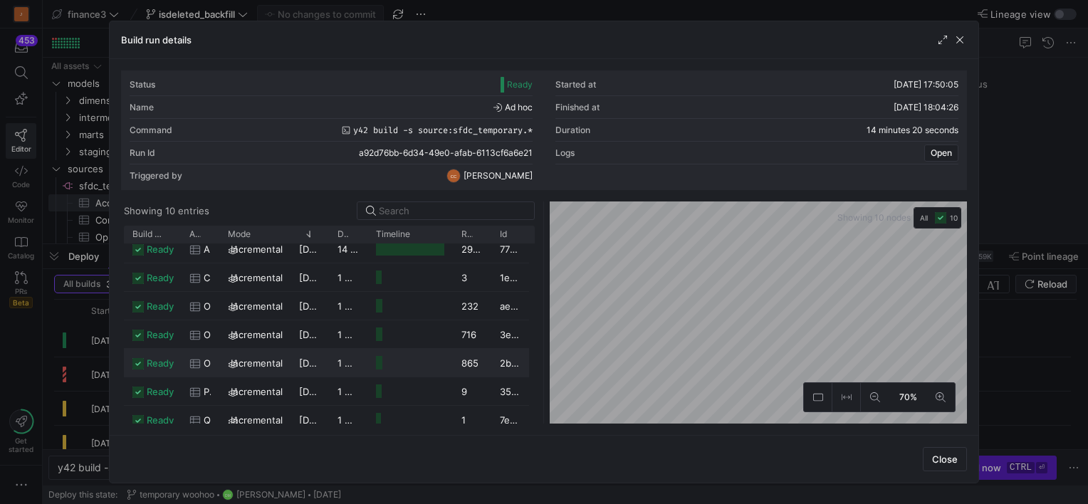
scroll to position [37, 0]
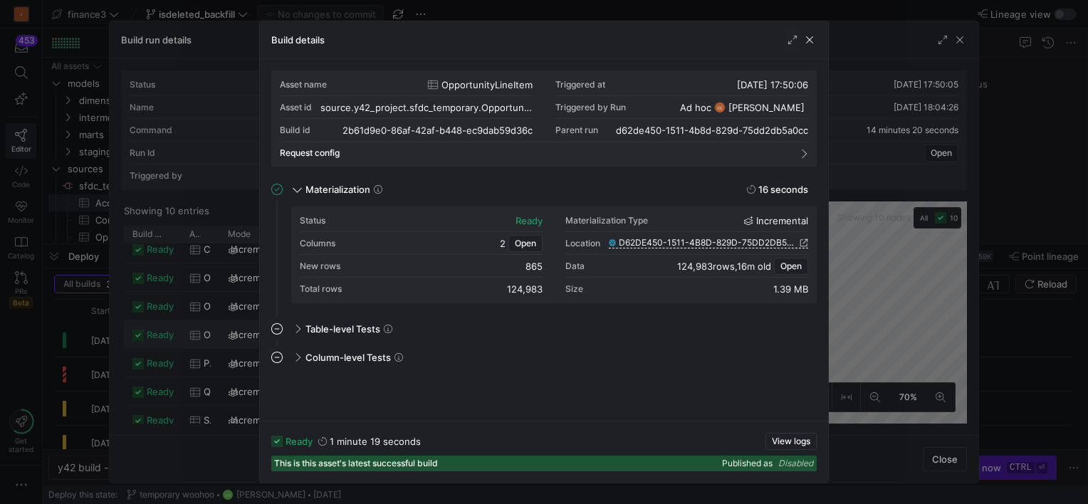
click at [492, 85] on span "OpportunityLineItem" at bounding box center [487, 84] width 91 height 11
copy span "OpportunityLineItem"
click at [657, 240] on span "D62DE450-1511-4B8D-829D-75DD2DB5A0CC" at bounding box center [708, 243] width 178 height 10
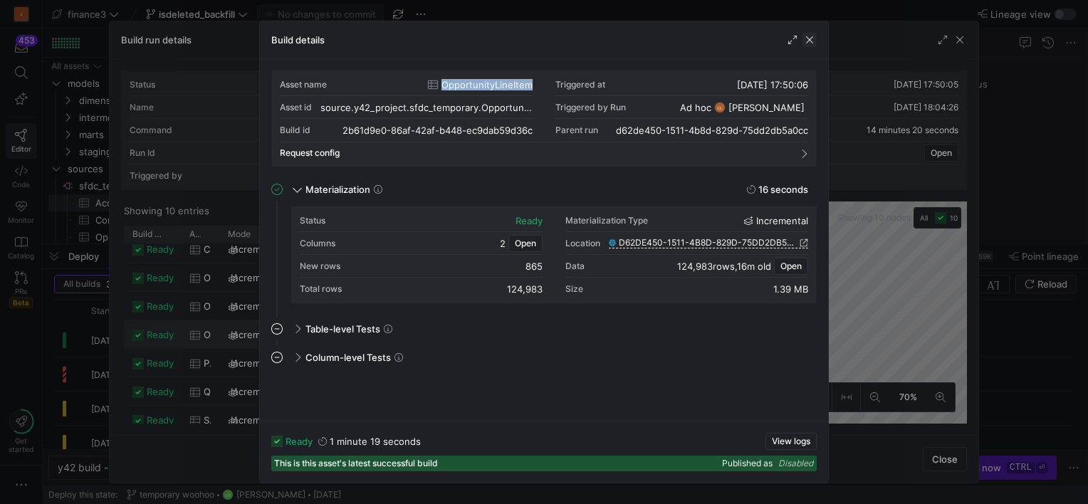
click at [809, 37] on span "button" at bounding box center [810, 40] width 14 height 14
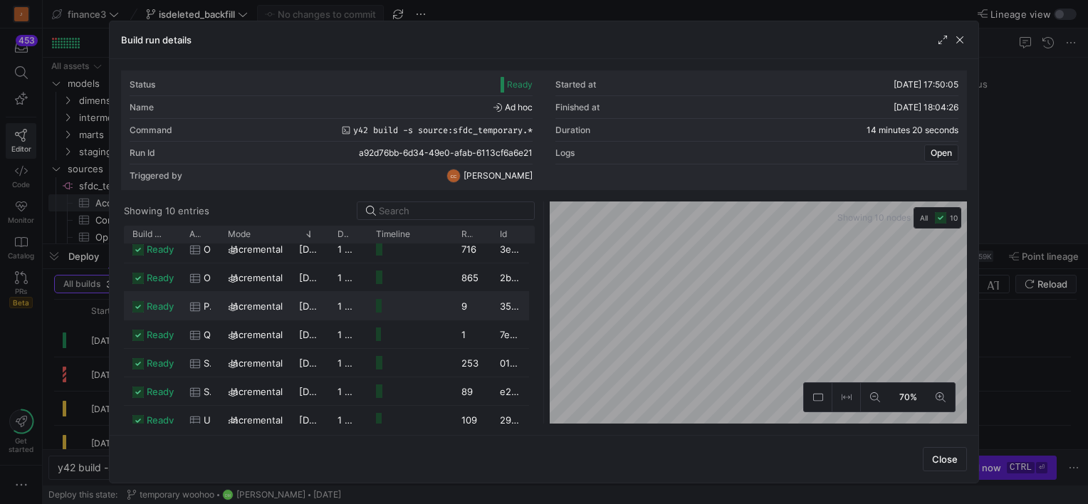
scroll to position [66, 0]
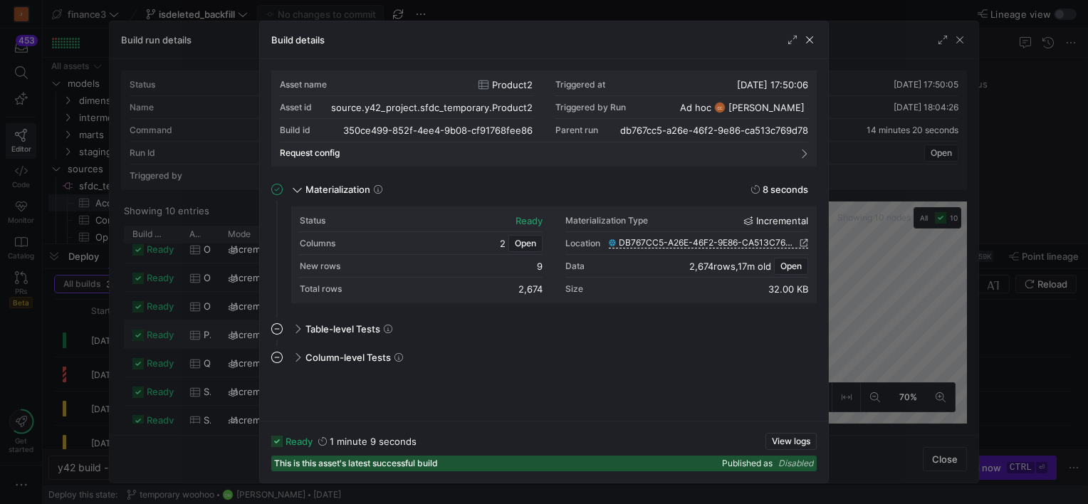
click at [511, 85] on span "Product2" at bounding box center [512, 84] width 41 height 11
copy span "Product2"
click at [698, 244] on span "DB767CC5-A26E-46F2-9E86-CA513C769D78" at bounding box center [708, 243] width 178 height 10
click at [806, 37] on span "button" at bounding box center [810, 40] width 14 height 14
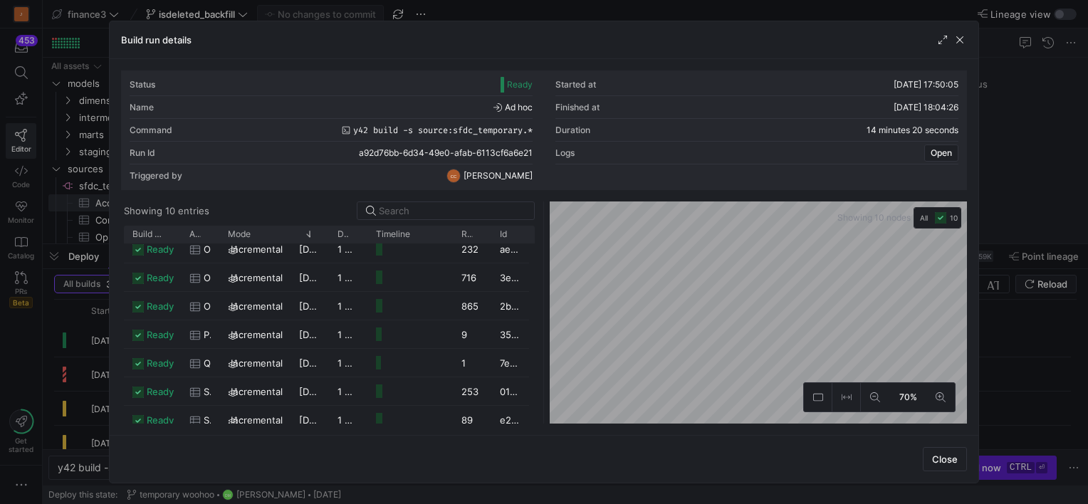
scroll to position [94, 0]
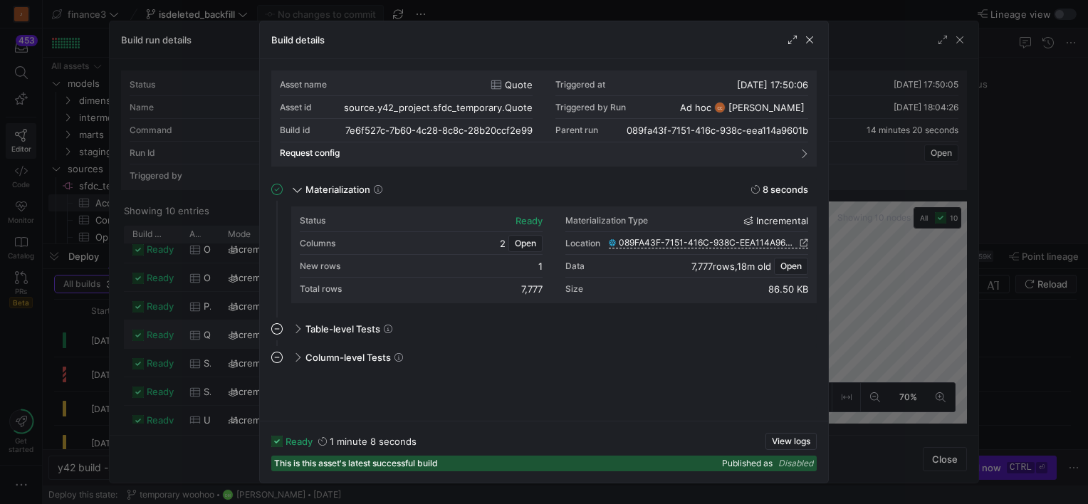
click at [521, 79] on span "Quote" at bounding box center [519, 84] width 28 height 11
click at [518, 83] on span "Quote" at bounding box center [519, 84] width 28 height 11
copy span "Quote"
click at [695, 239] on span "089FA43F-7151-416C-938C-EEA114A9601B" at bounding box center [708, 243] width 178 height 10
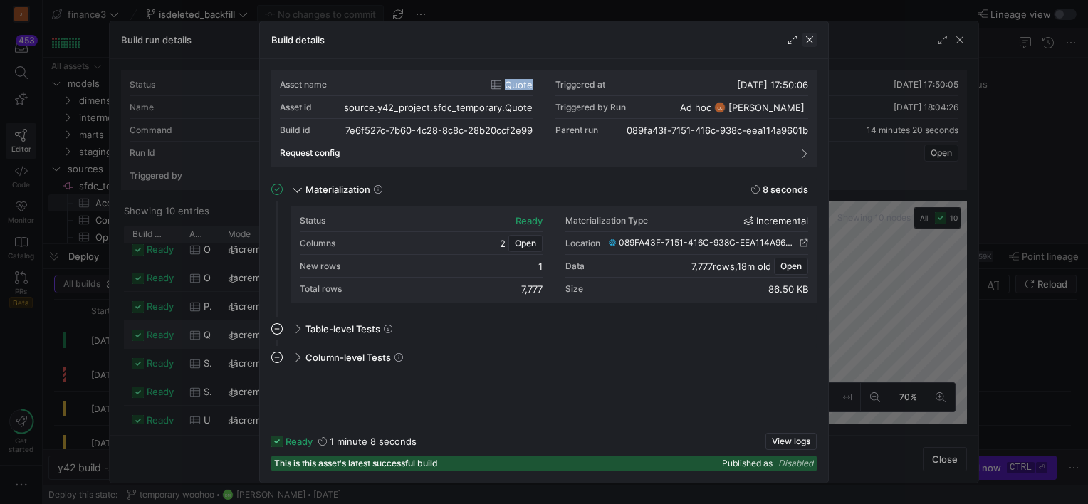
click at [810, 41] on span "button" at bounding box center [810, 40] width 14 height 14
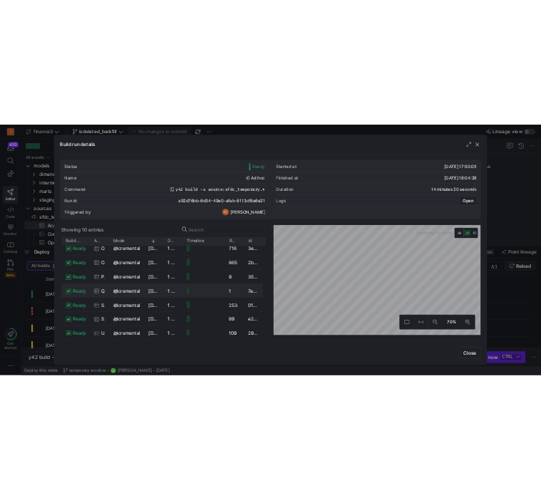
scroll to position [103, 0]
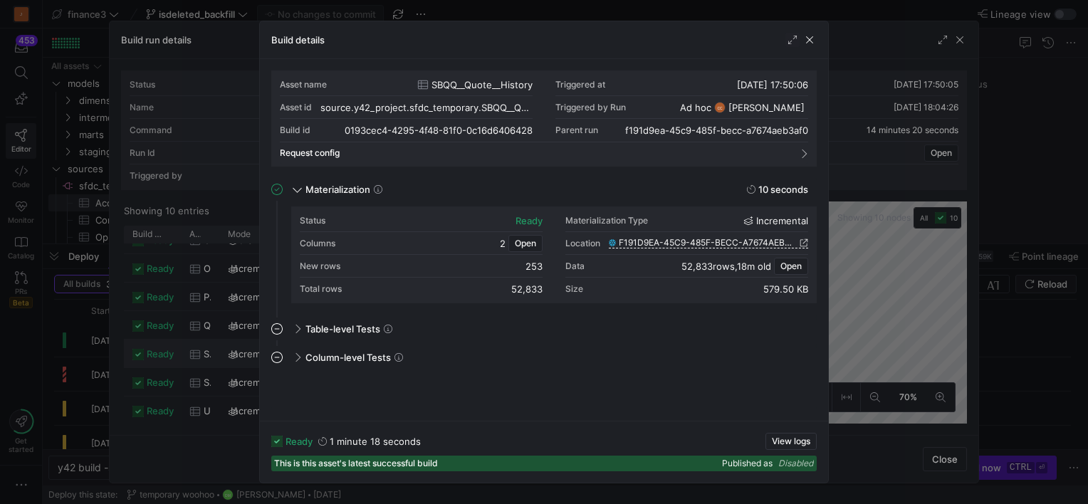
click at [501, 88] on span "SBQQ__Quote__History" at bounding box center [482, 84] width 101 height 11
copy span "SBQQ__Quote__History"
click at [479, 83] on span "SBQQ__Quote__History" at bounding box center [482, 84] width 101 height 11
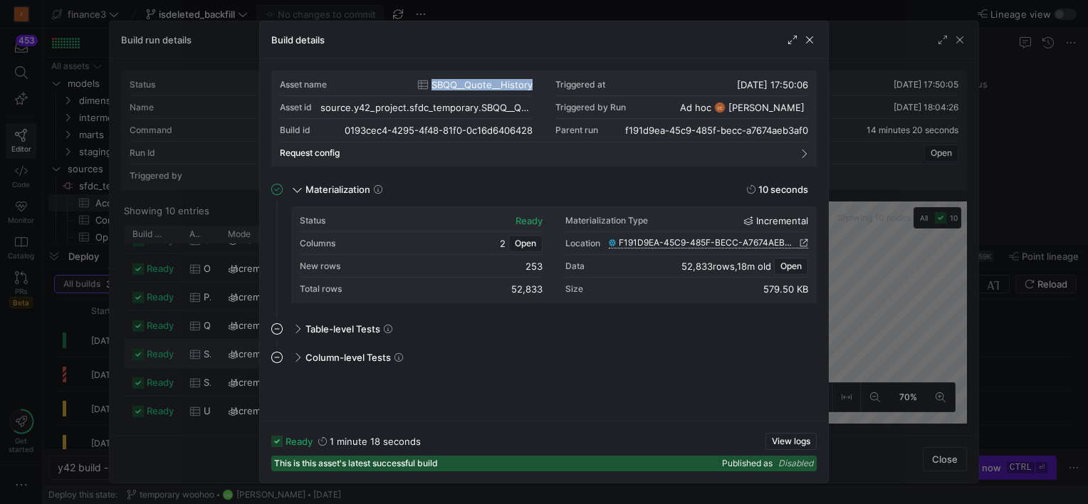
click at [630, 246] on span "F191D9EA-45C9-485F-BECC-A7674AEB3AF0" at bounding box center [708, 243] width 178 height 10
click at [810, 35] on span "button" at bounding box center [810, 40] width 14 height 14
click at [488, 88] on span "SBQQ__Quote__c" at bounding box center [496, 84] width 74 height 11
copy span "SBQQ__Quote__c"
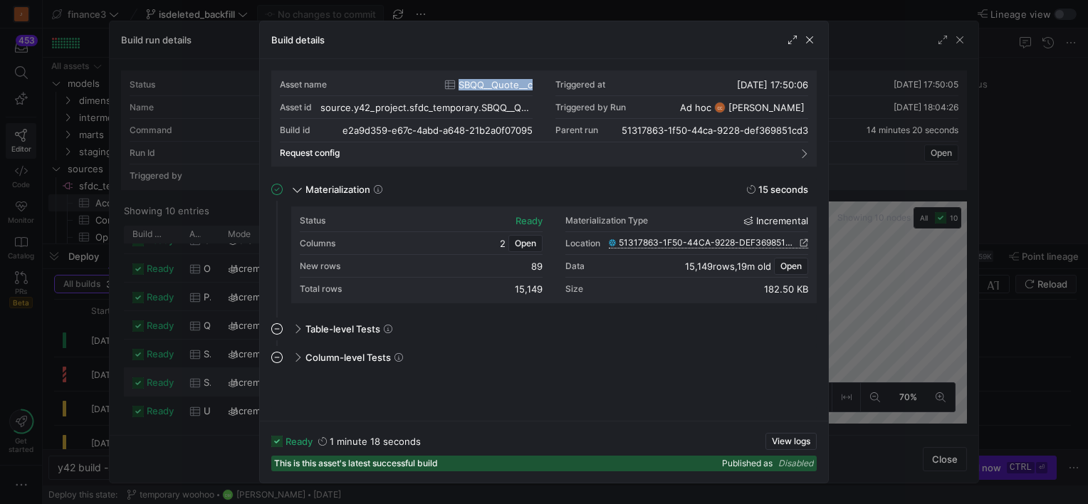
click at [638, 238] on span "51317863-1F50-44CA-9228-DEF369851CD3" at bounding box center [708, 243] width 178 height 10
click at [813, 34] on span "button" at bounding box center [810, 40] width 14 height 14
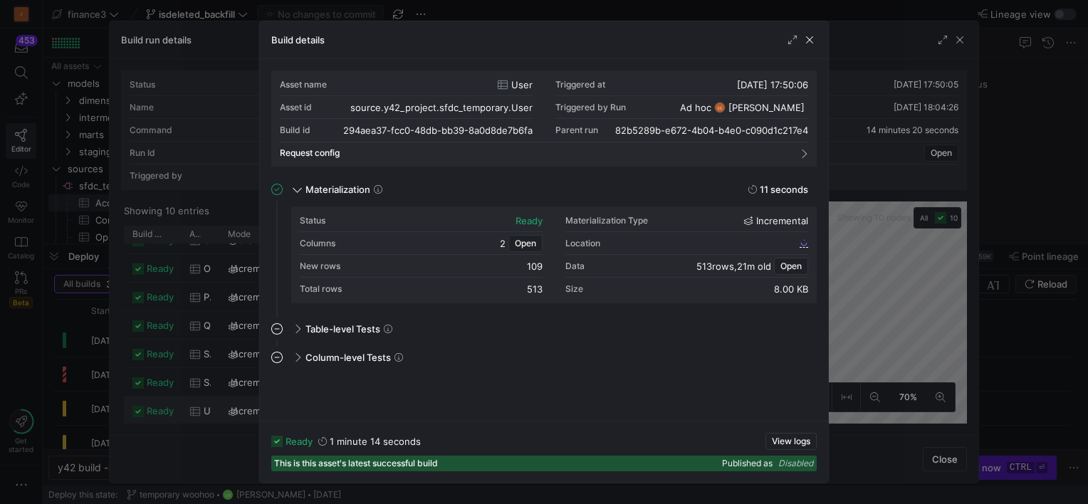
click at [521, 85] on span "User" at bounding box center [521, 84] width 21 height 11
copy span "User"
click at [630, 241] on span "82B5289B-E672-4B04-B4E0-C090D1C217E4" at bounding box center [708, 243] width 178 height 10
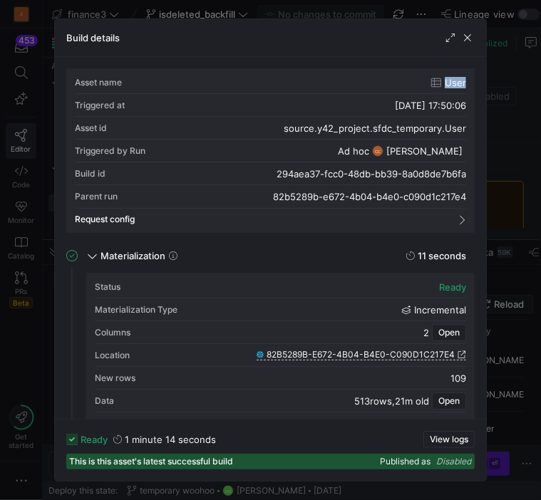
click at [469, 39] on span "button" at bounding box center [467, 38] width 14 height 14
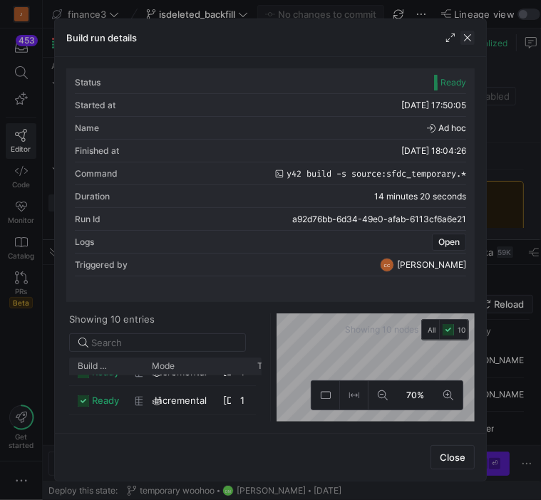
click at [468, 33] on span "button" at bounding box center [467, 38] width 14 height 14
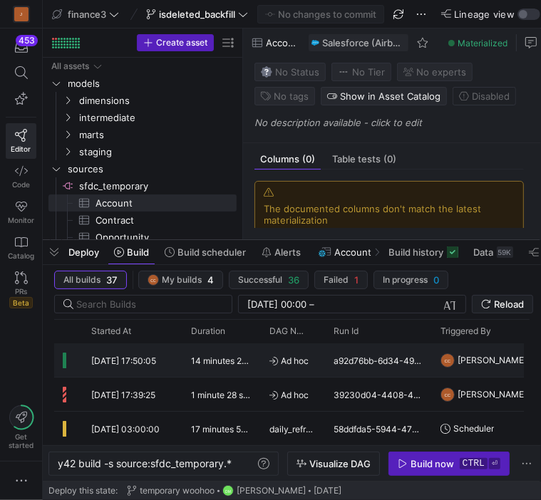
click at [360, 360] on div "a92d76bb-6d34-49e0-afab-6113cf6a6e21" at bounding box center [378, 359] width 107 height 33
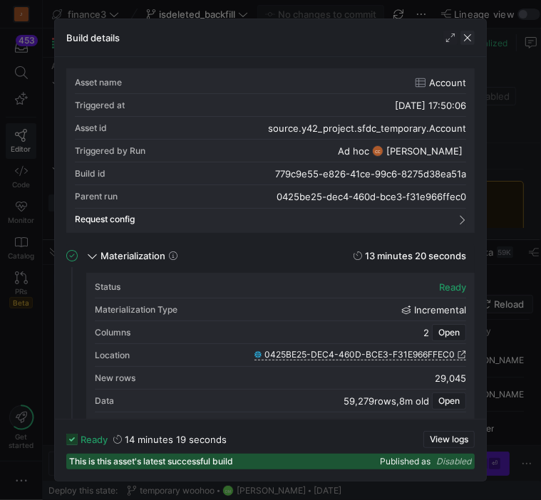
click at [464, 41] on span "button" at bounding box center [467, 38] width 14 height 14
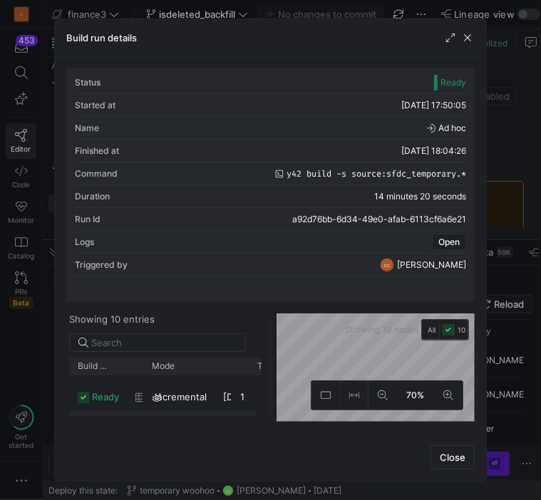
scroll to position [50, 0]
click at [443, 41] on span "button" at bounding box center [450, 38] width 14 height 14
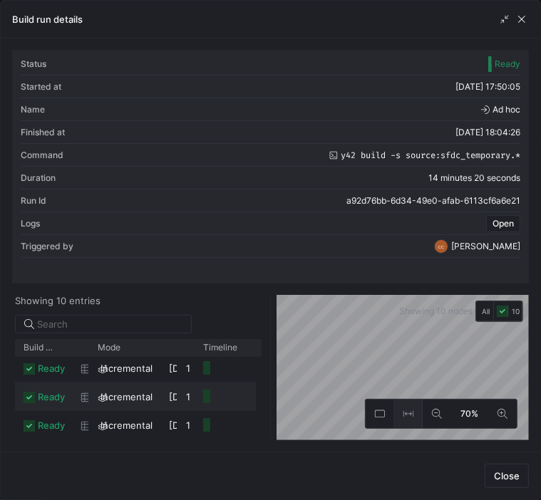
scroll to position [3, 0]
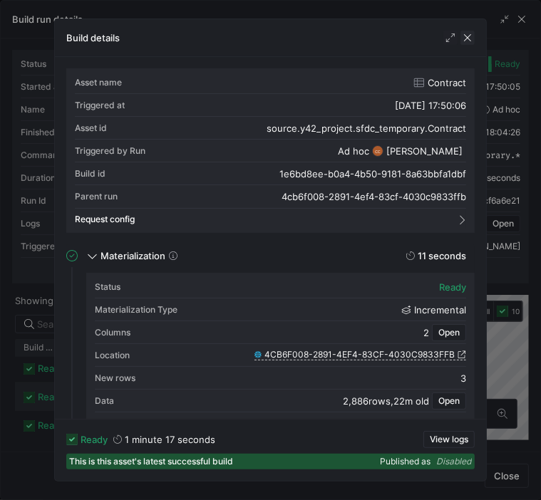
click at [462, 33] on span "button" at bounding box center [467, 38] width 14 height 14
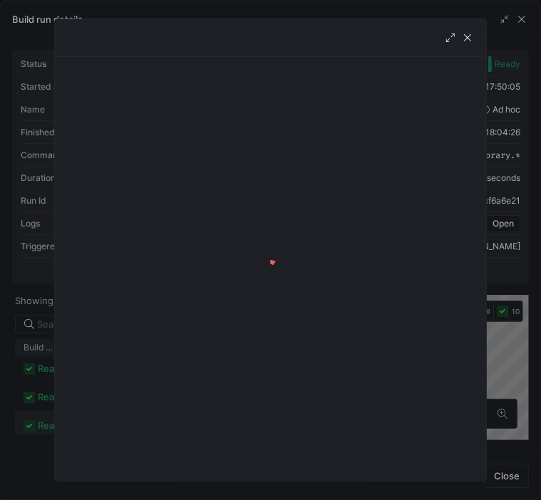
scroll to position [31, 0]
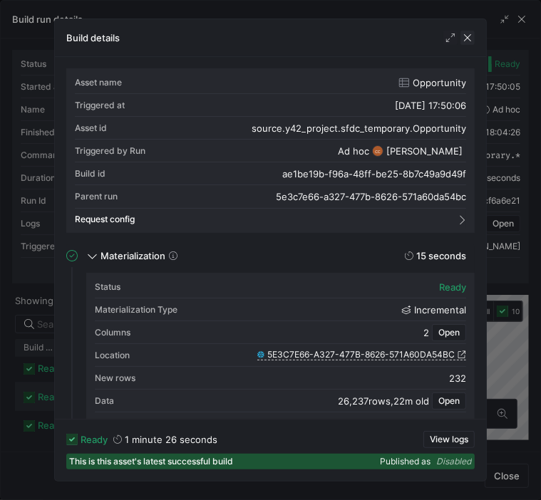
click at [469, 38] on span "button" at bounding box center [467, 38] width 14 height 14
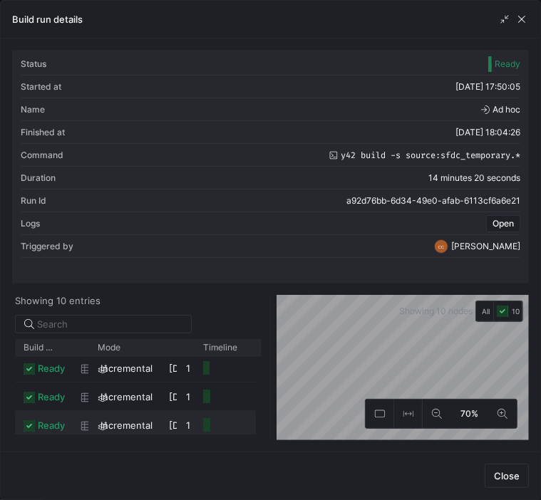
scroll to position [60, 0]
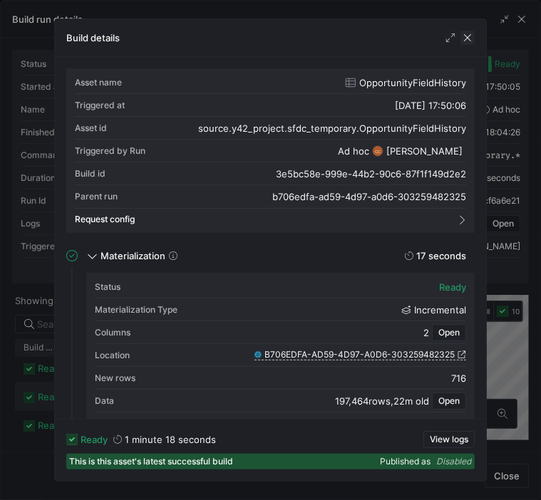
click at [467, 38] on span "button" at bounding box center [467, 38] width 14 height 14
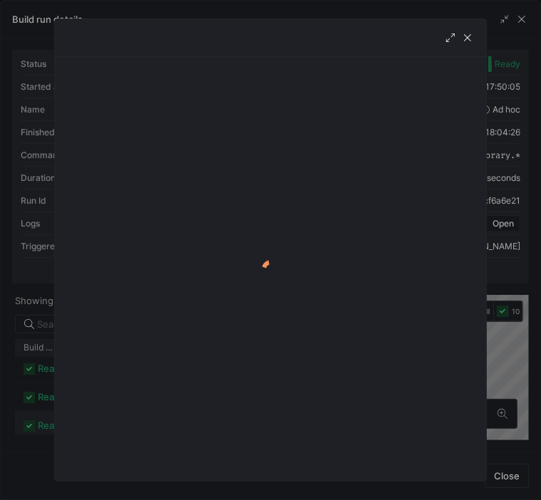
scroll to position [60, 0]
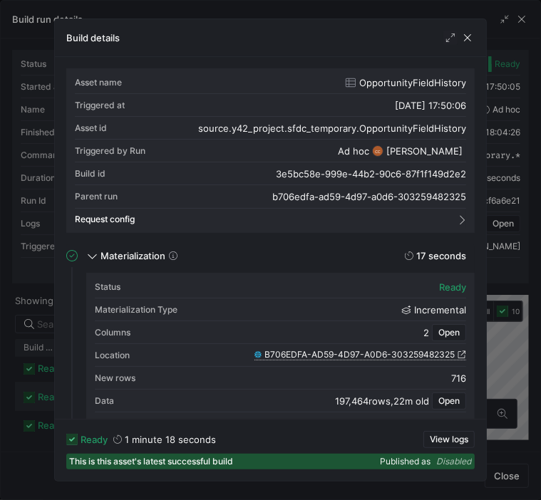
click at [302, 353] on span "B706EDFA-AD59-4D97-A0D6-303259482325" at bounding box center [359, 355] width 190 height 10
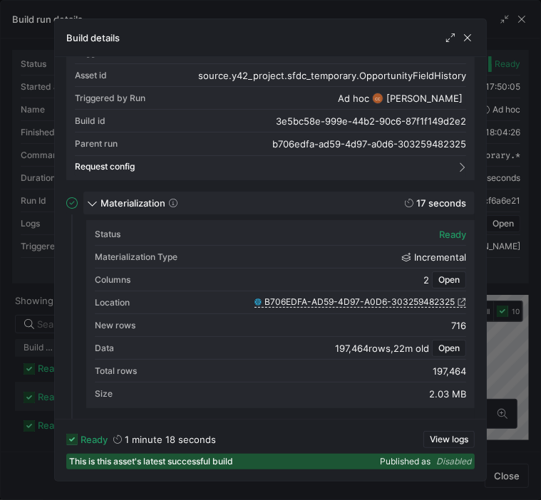
scroll to position [0, 0]
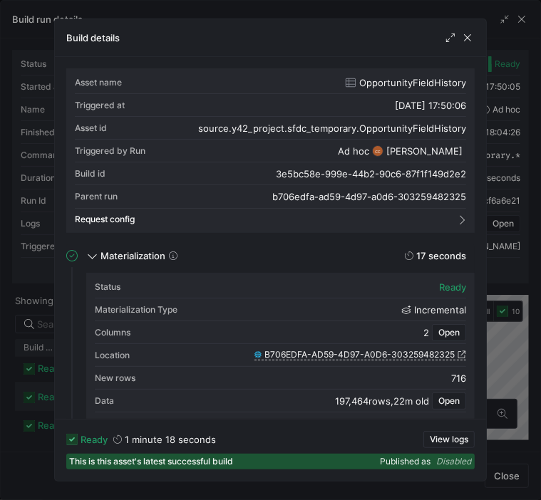
click at [467, 41] on span "button" at bounding box center [467, 38] width 14 height 14
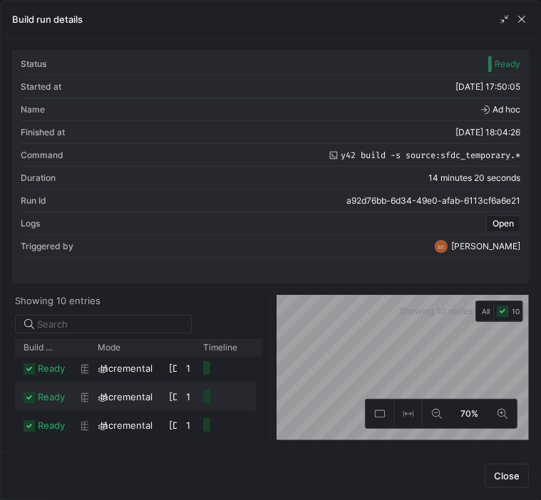
scroll to position [88, 0]
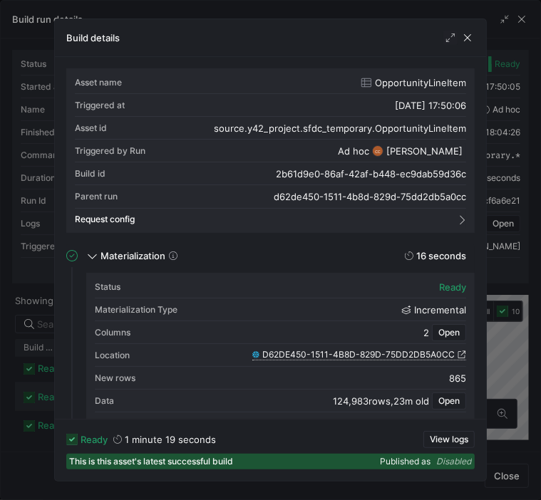
click at [350, 355] on span "D62DE450-1511-4B8D-829D-75DD2DB5A0CC" at bounding box center [358, 355] width 192 height 10
click at [464, 34] on span "button" at bounding box center [467, 38] width 14 height 14
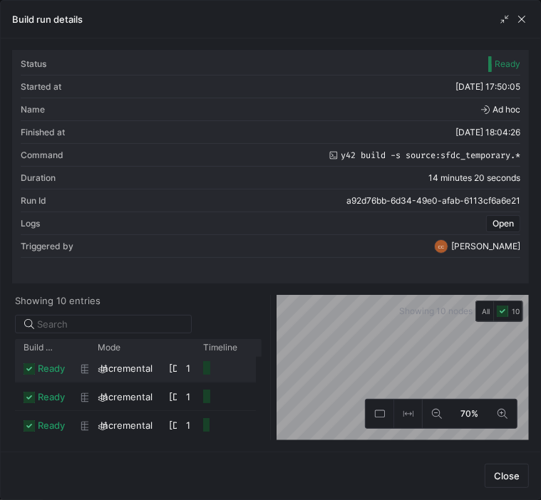
scroll to position [60, 0]
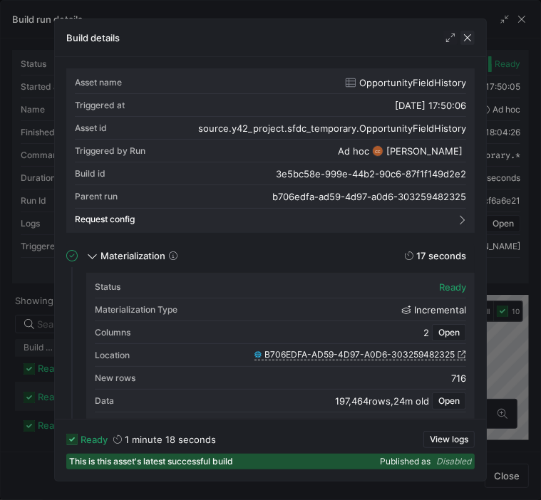
click at [465, 37] on span "button" at bounding box center [467, 38] width 14 height 14
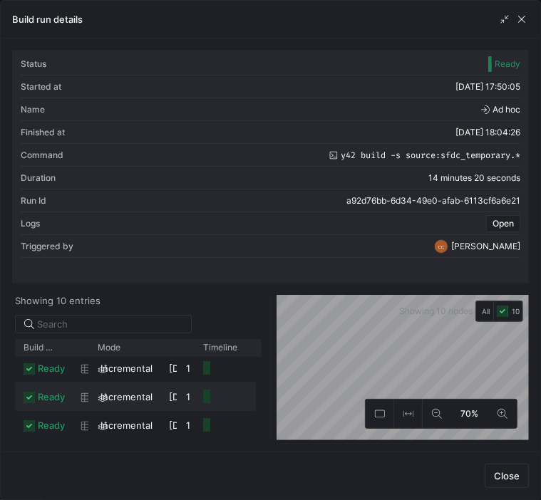
scroll to position [88, 0]
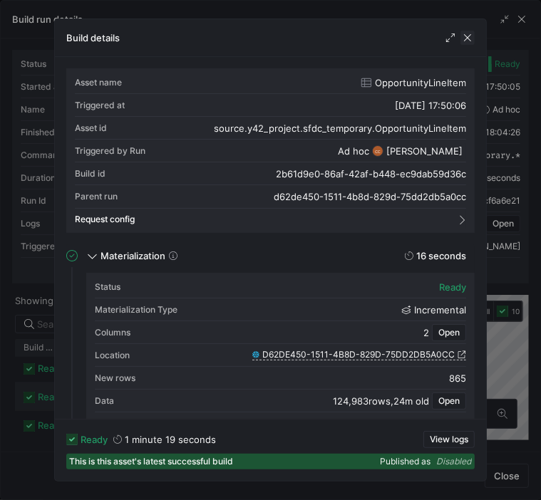
click at [466, 40] on span "button" at bounding box center [467, 38] width 14 height 14
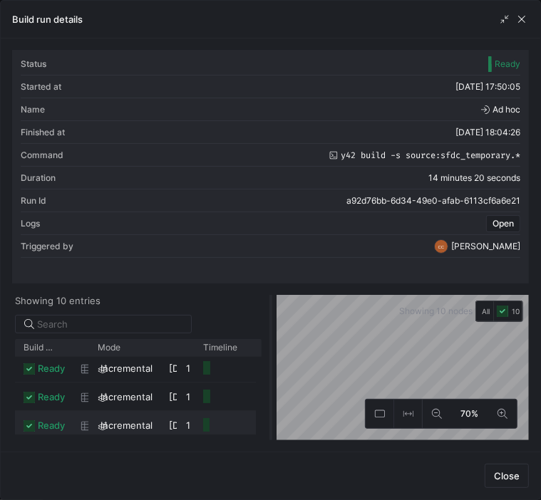
scroll to position [117, 0]
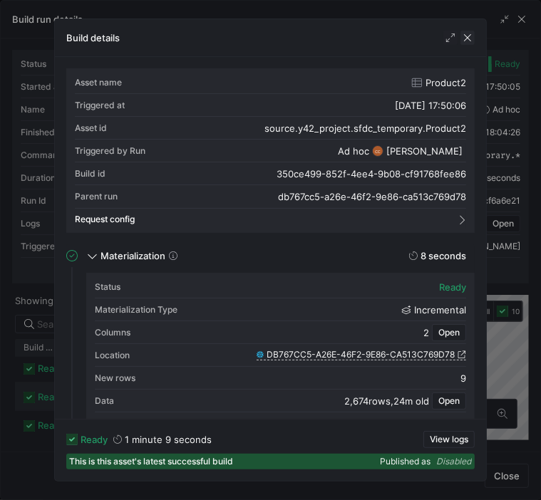
click at [467, 38] on span "button" at bounding box center [467, 38] width 14 height 14
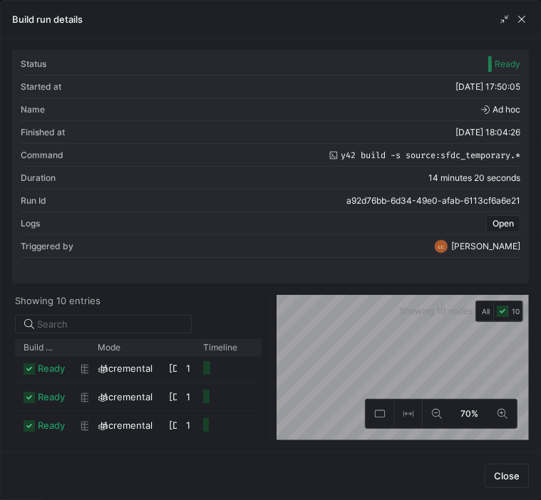
scroll to position [174, 0]
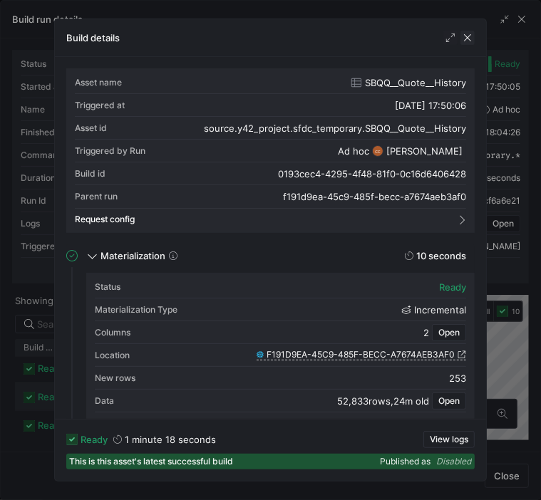
click at [470, 35] on span "button" at bounding box center [467, 38] width 14 height 14
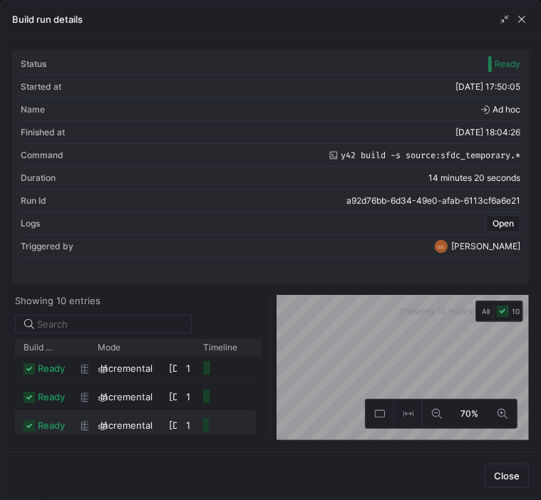
scroll to position [145, 0]
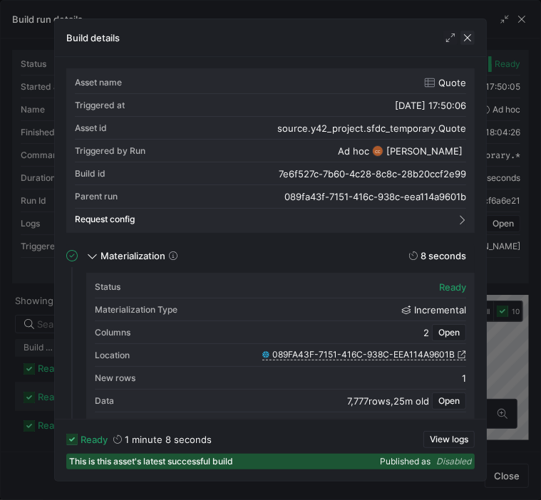
click at [466, 38] on span "button" at bounding box center [467, 38] width 14 height 14
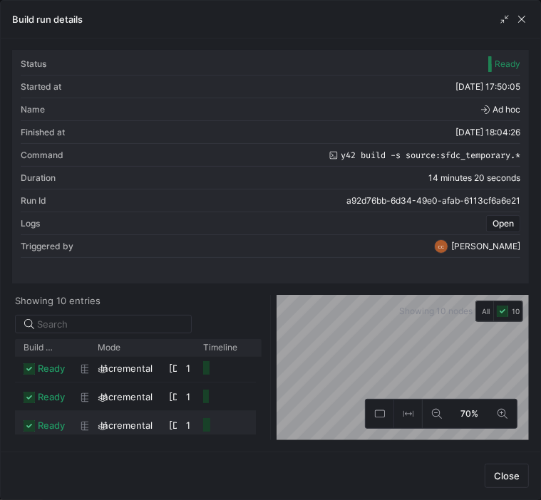
scroll to position [174, 0]
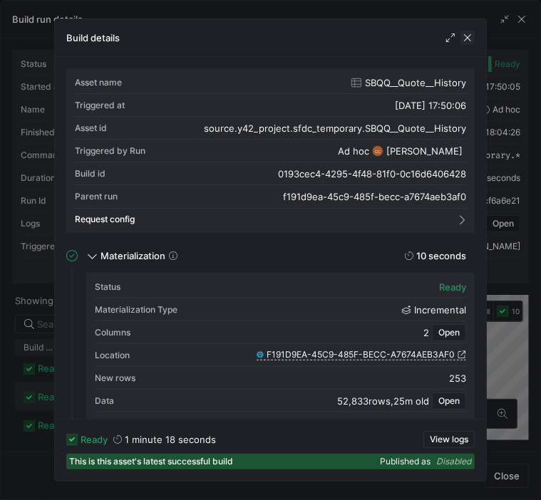
click at [467, 39] on span "button" at bounding box center [467, 38] width 14 height 14
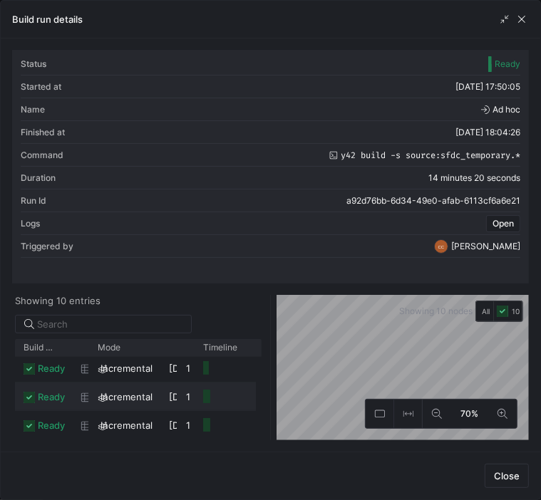
scroll to position [202, 0]
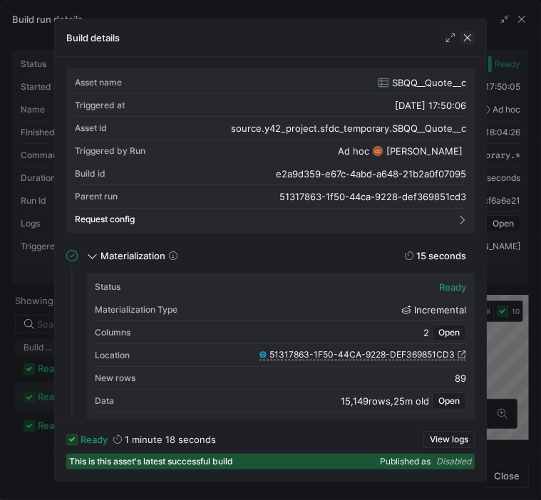
click at [465, 39] on span "button" at bounding box center [467, 38] width 14 height 14
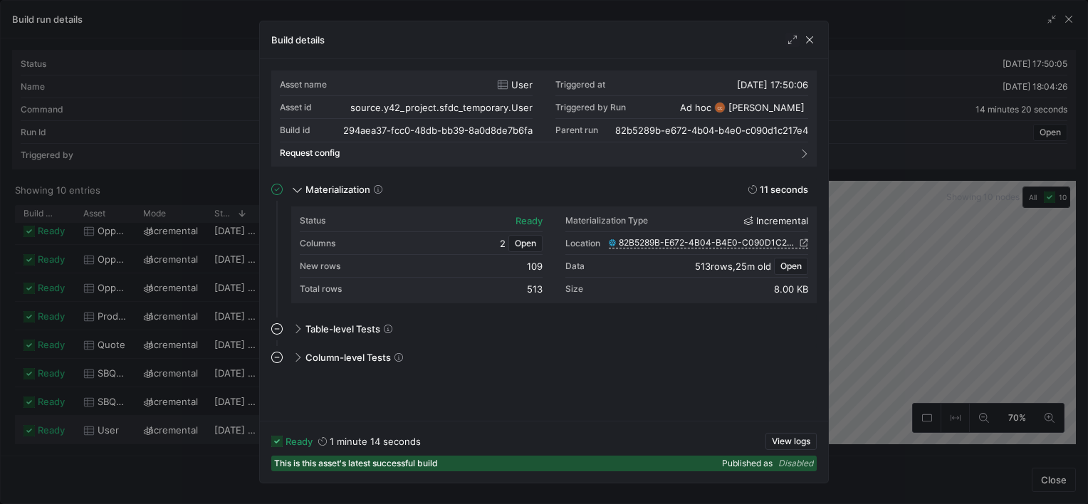
scroll to position [62, 0]
